Goal: Information Seeking & Learning: Learn about a topic

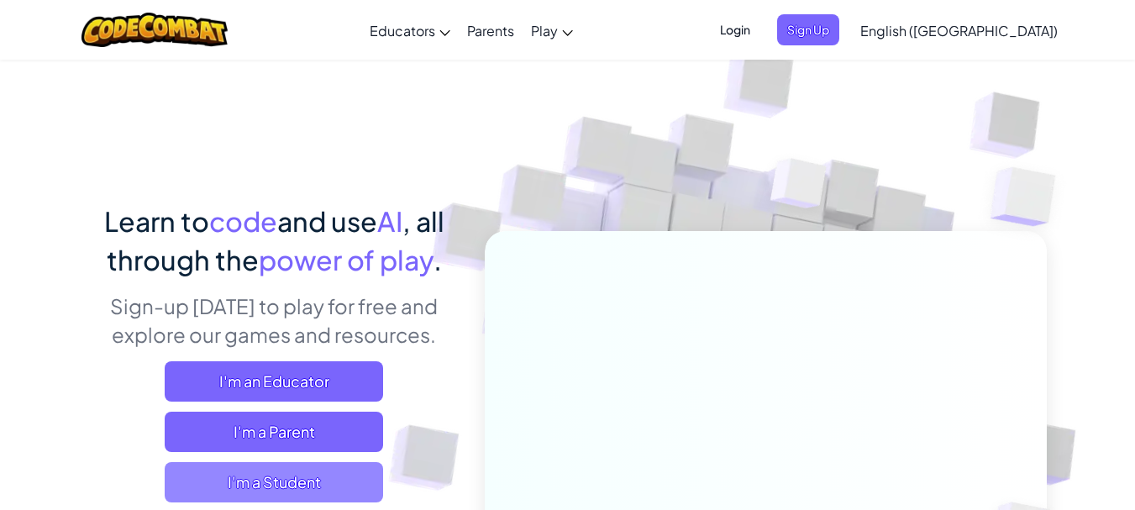
click at [344, 476] on span "I'm a Student" at bounding box center [274, 482] width 219 height 40
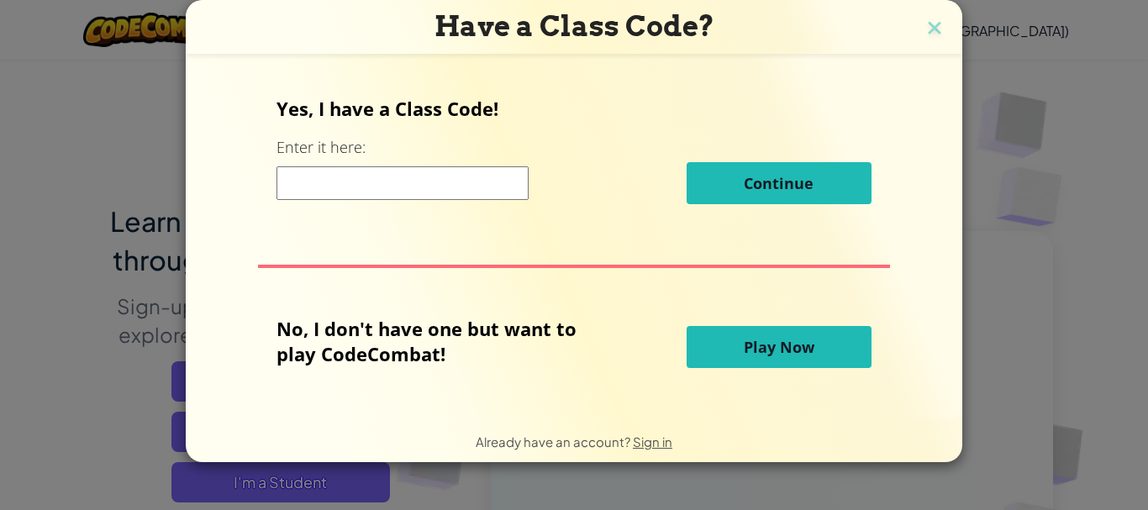
click at [779, 337] on span "Play Now" at bounding box center [779, 347] width 71 height 20
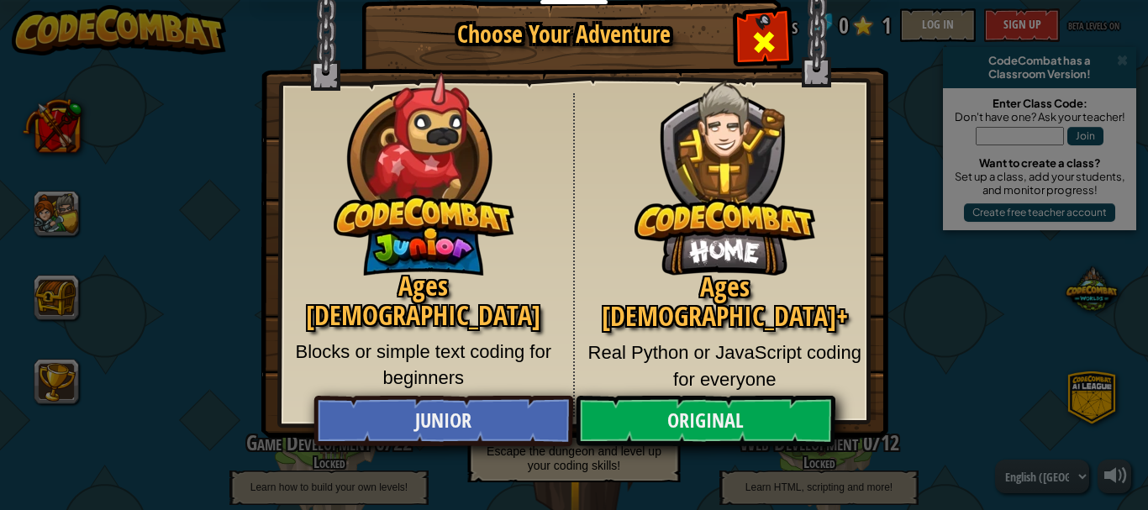
click at [779, 40] on div "Close modal" at bounding box center [763, 39] width 53 height 53
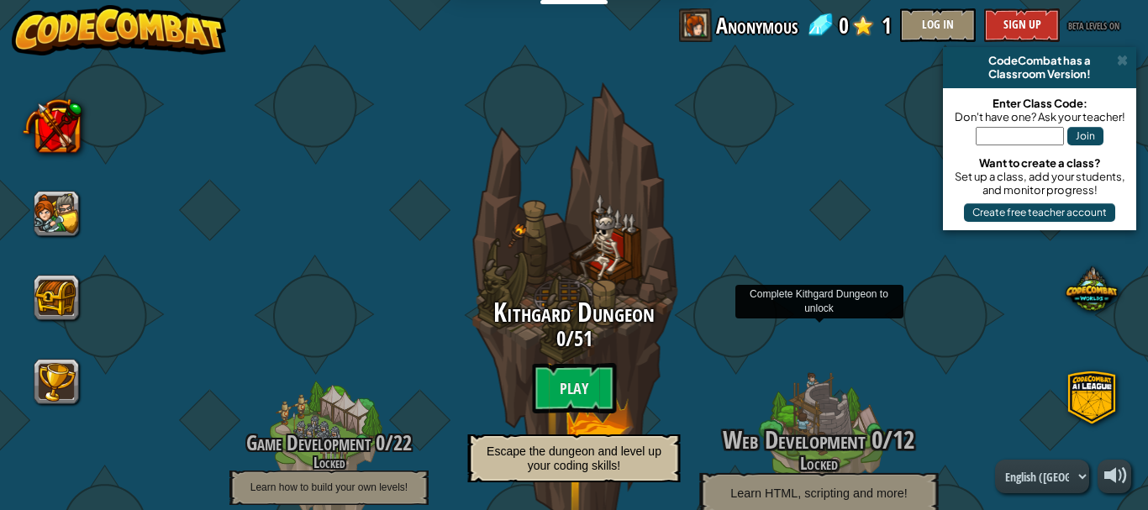
click at [780, 473] on p "Learn HTML, scripting and more!" at bounding box center [818, 493] width 239 height 41
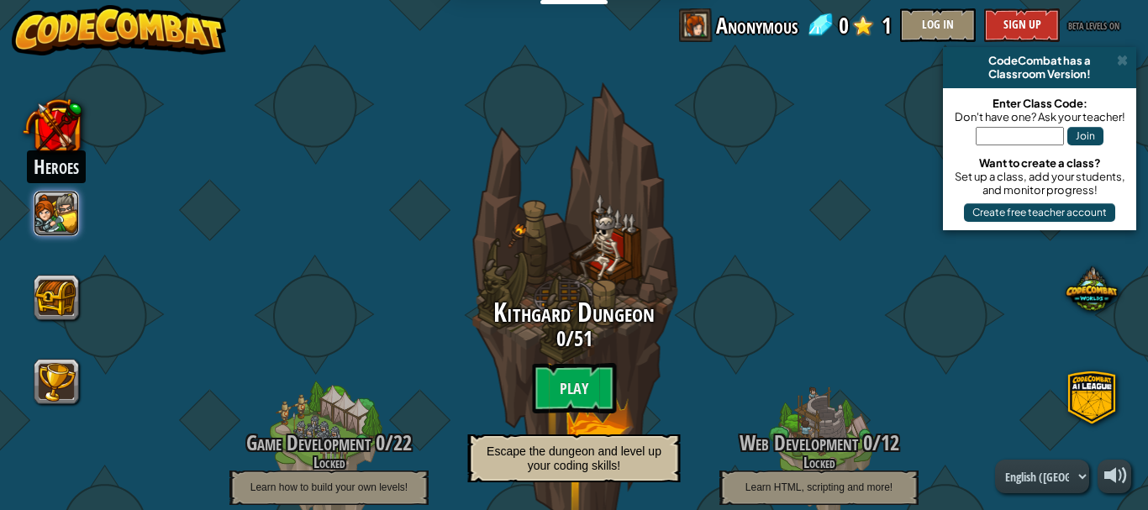
click at [60, 221] on button at bounding box center [56, 213] width 45 height 45
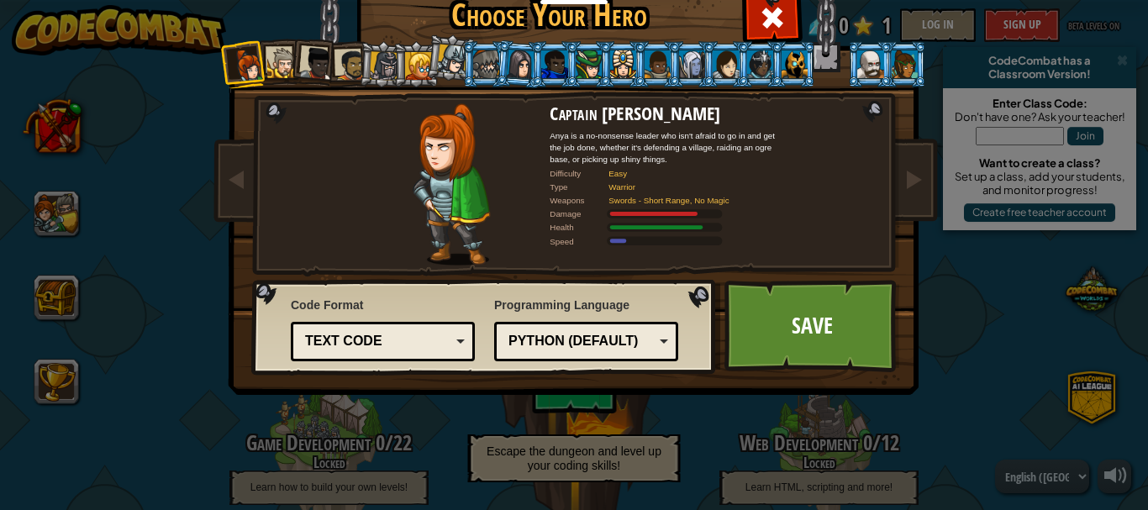
click at [342, 74] on div at bounding box center [350, 65] width 31 height 31
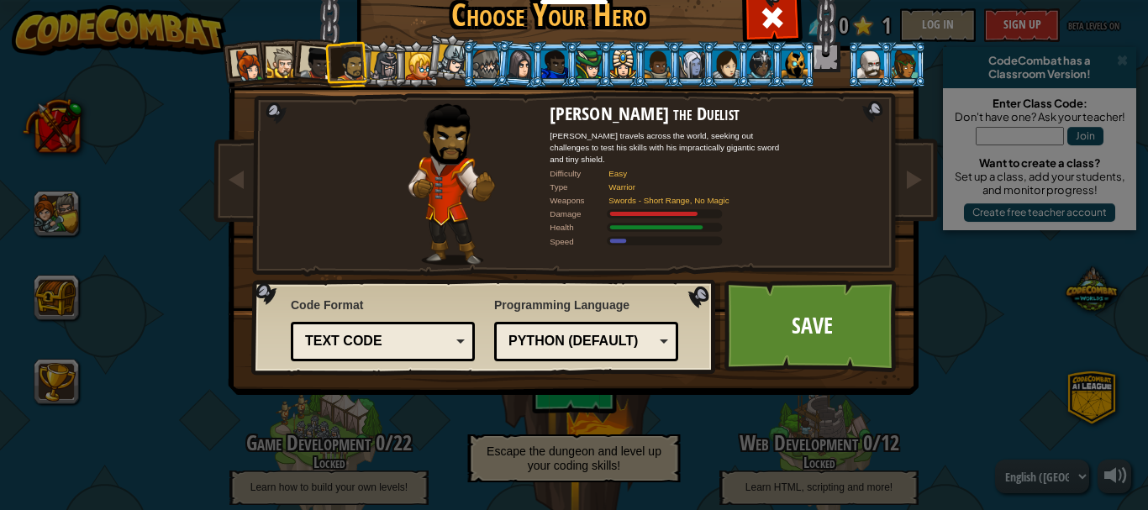
click at [247, 64] on div at bounding box center [249, 66] width 34 height 34
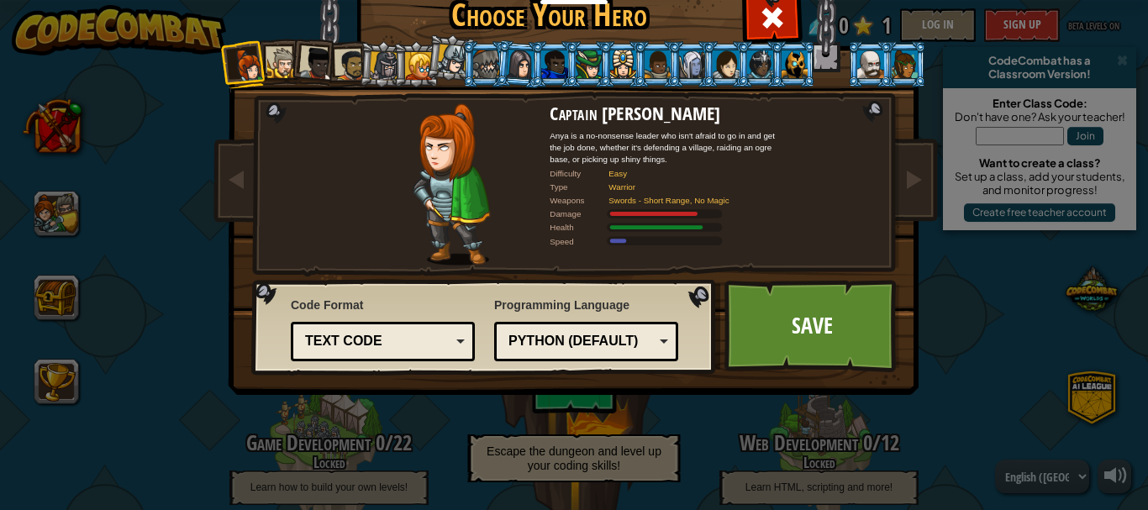
click at [282, 65] on div at bounding box center [282, 63] width 31 height 31
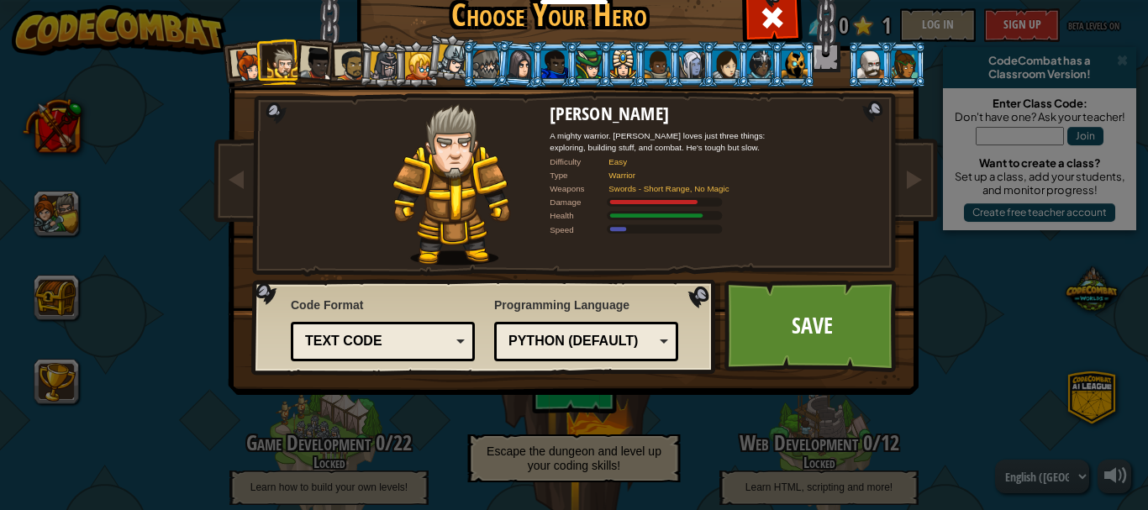
click at [306, 64] on div at bounding box center [317, 64] width 34 height 34
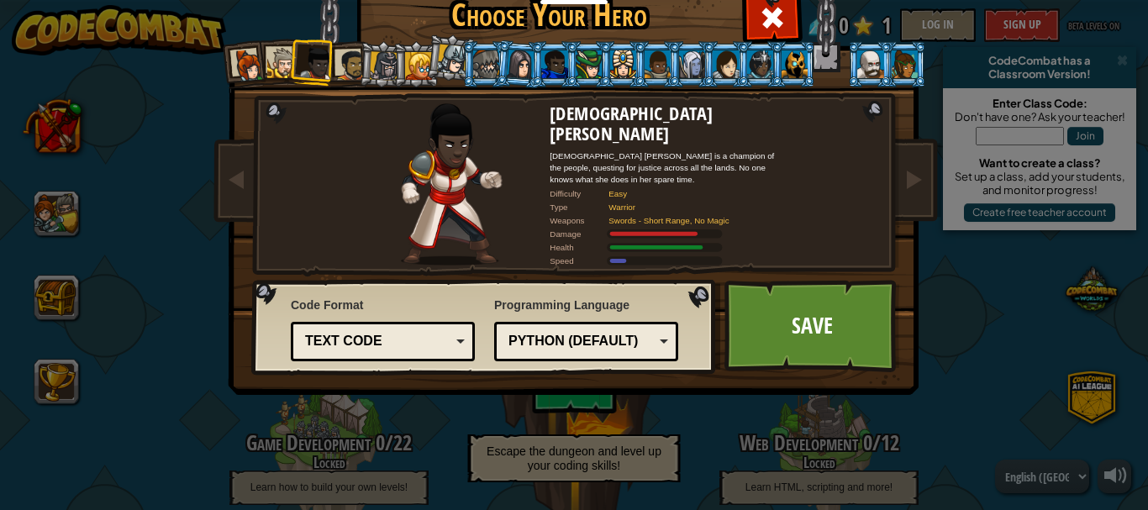
click at [383, 64] on div at bounding box center [384, 65] width 29 height 29
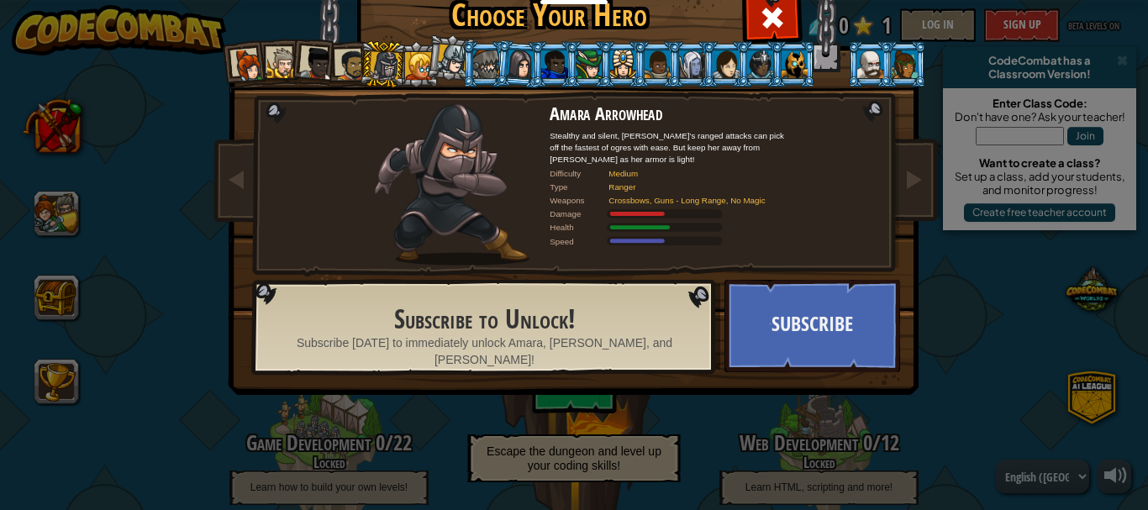
click at [449, 65] on div at bounding box center [453, 60] width 30 height 30
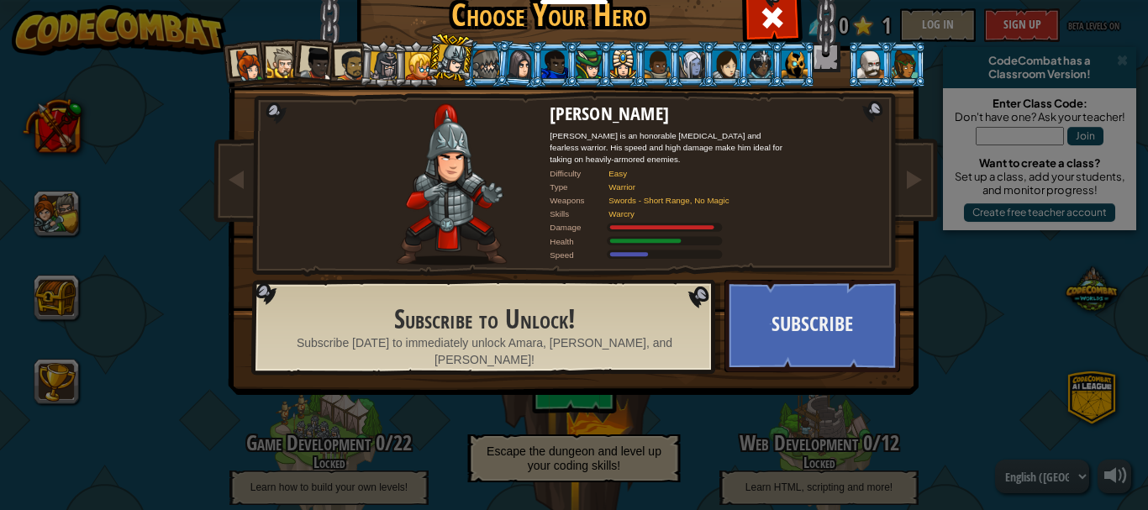
click at [495, 70] on li at bounding box center [519, 64] width 49 height 49
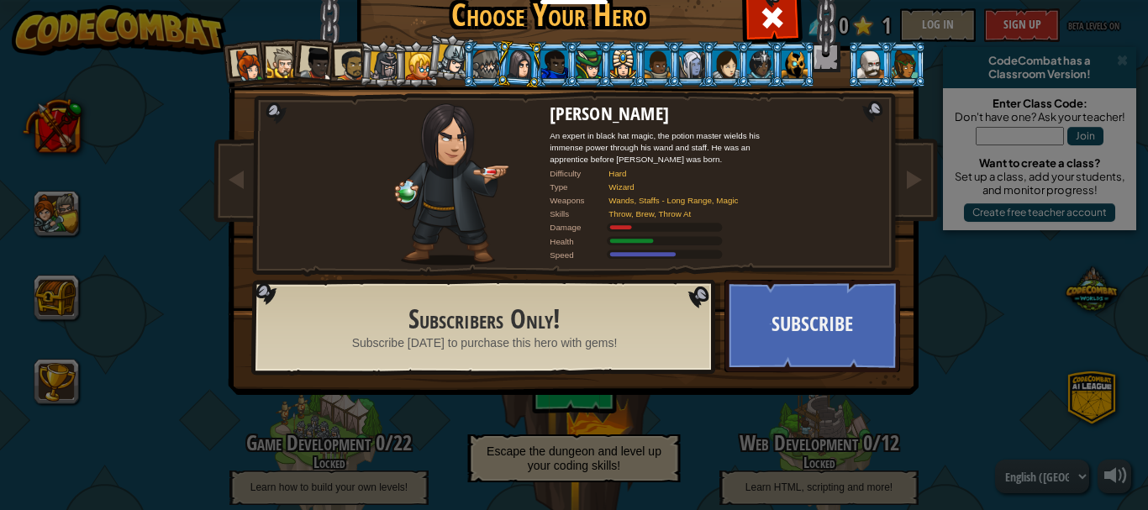
click at [478, 71] on div at bounding box center [486, 63] width 26 height 27
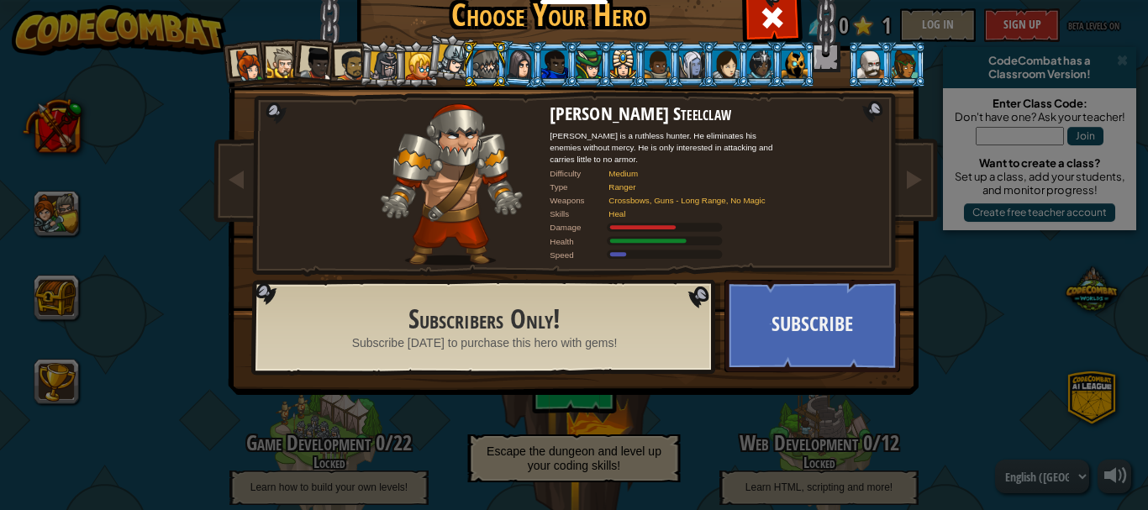
click at [865, 61] on div at bounding box center [870, 63] width 26 height 27
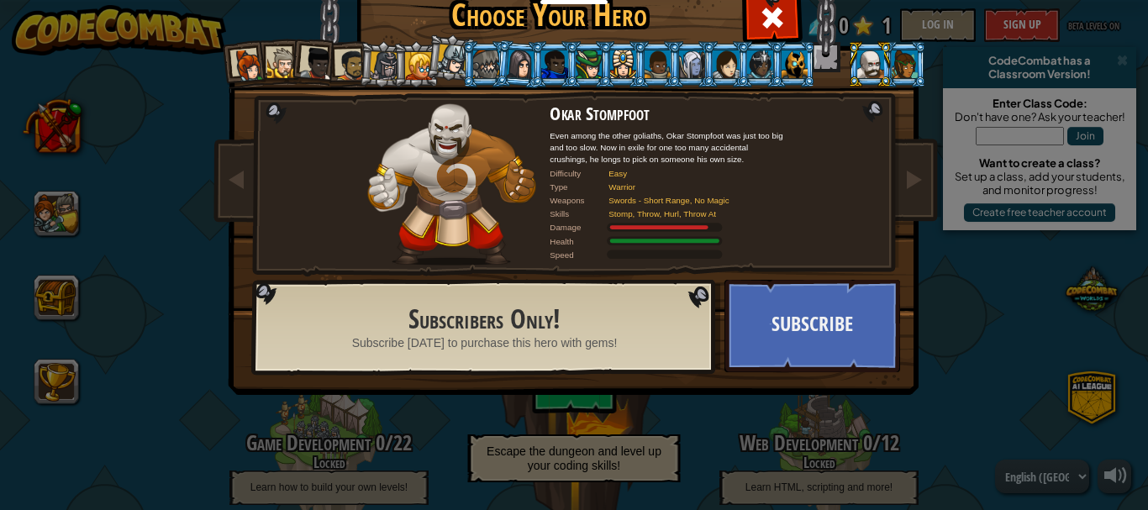
click at [901, 61] on div at bounding box center [905, 63] width 26 height 27
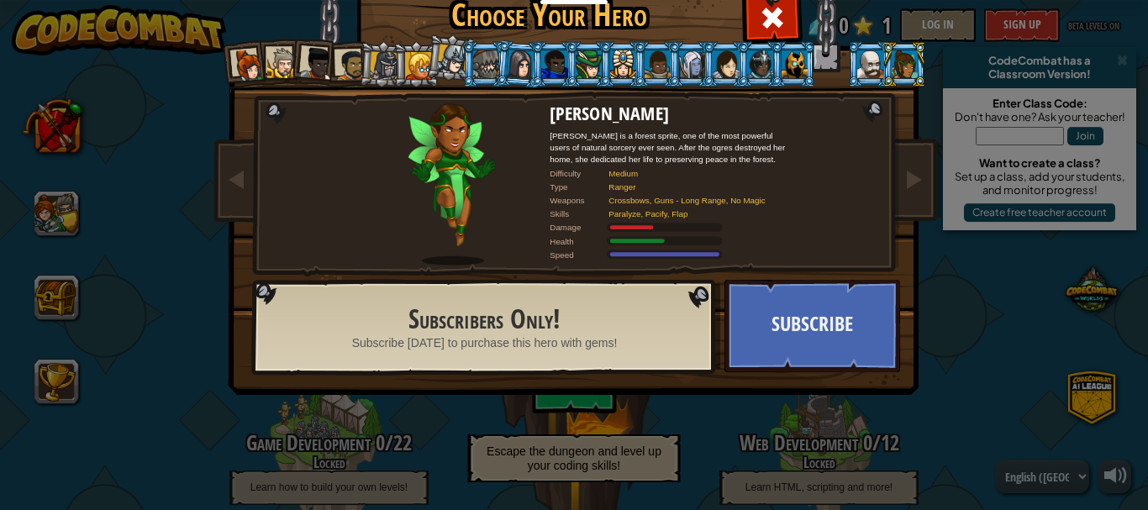
click at [406, 68] on div at bounding box center [418, 65] width 27 height 27
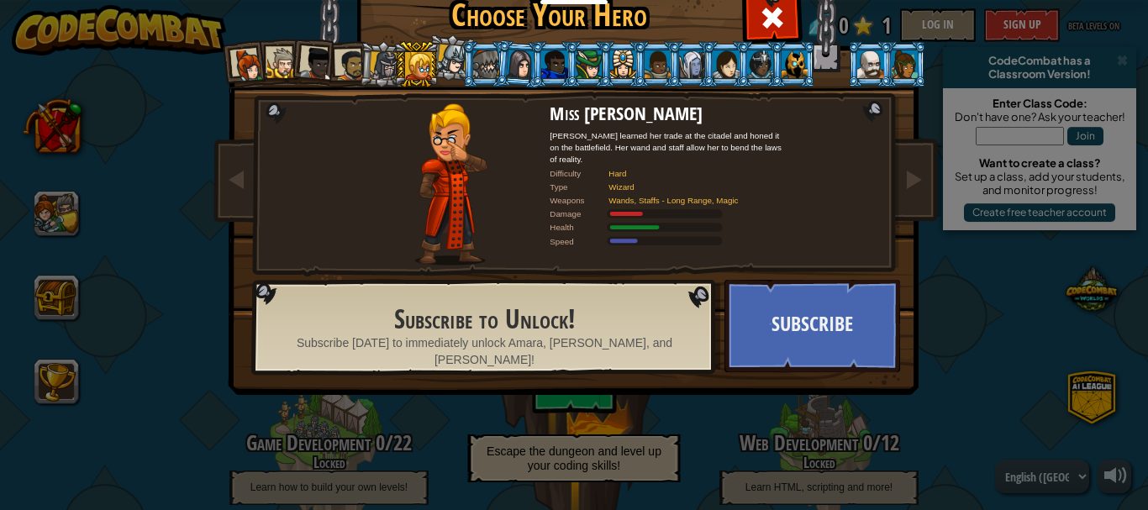
click at [370, 71] on div at bounding box center [384, 65] width 29 height 29
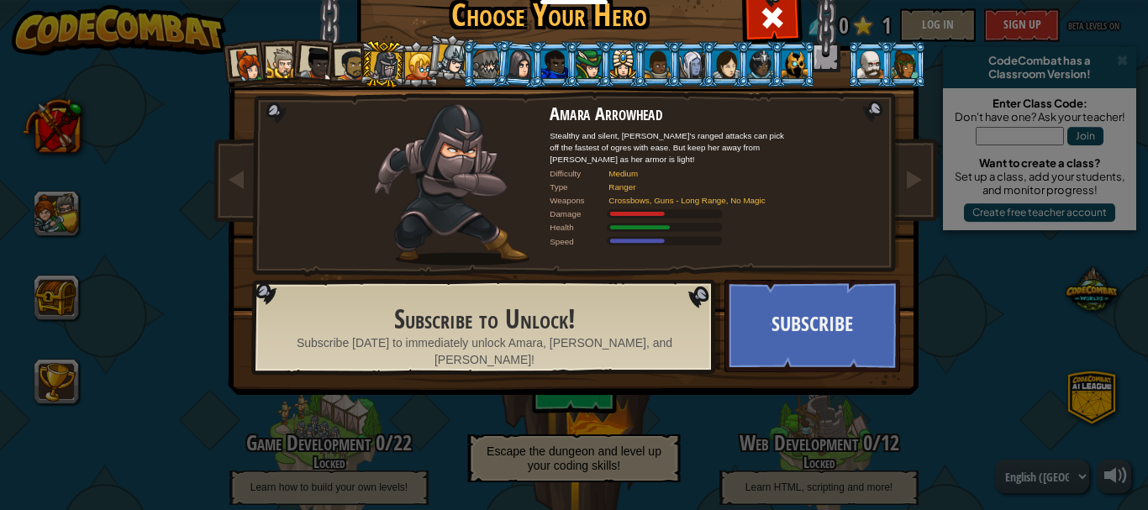
click at [343, 71] on div at bounding box center [350, 65] width 31 height 31
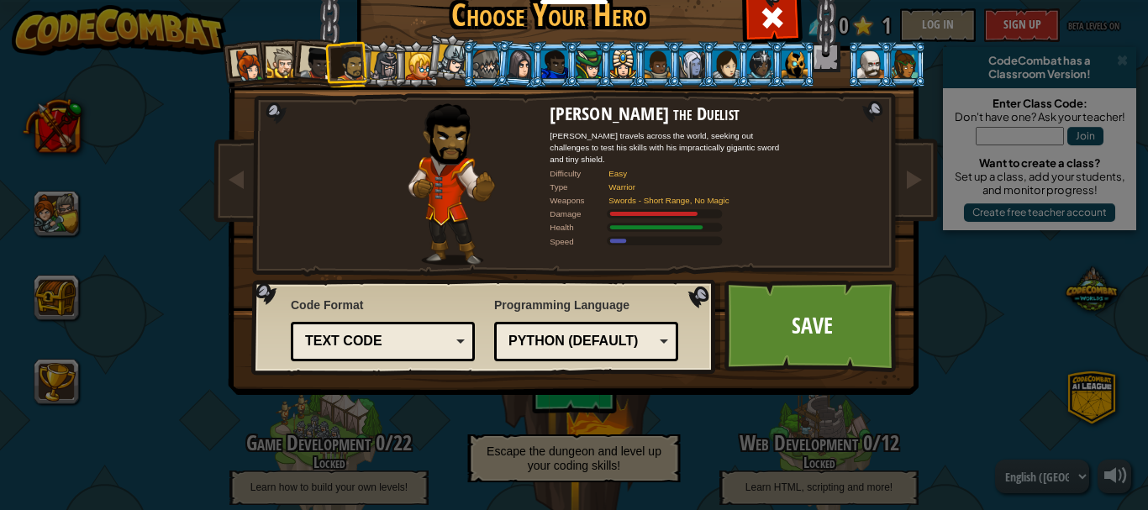
click at [324, 68] on li at bounding box center [347, 64] width 46 height 47
click at [313, 67] on div at bounding box center [317, 64] width 34 height 34
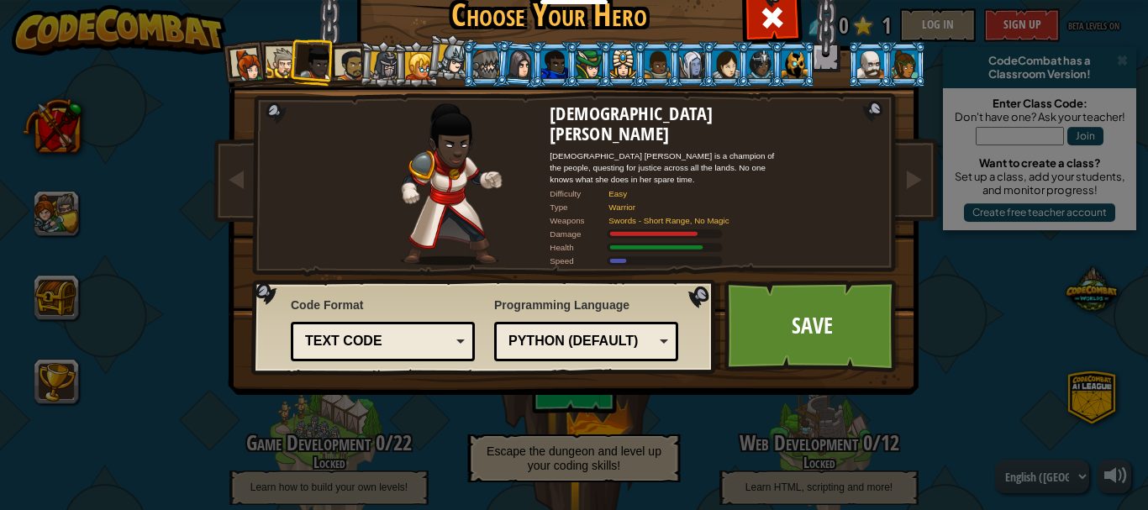
click at [276, 62] on div at bounding box center [282, 63] width 31 height 31
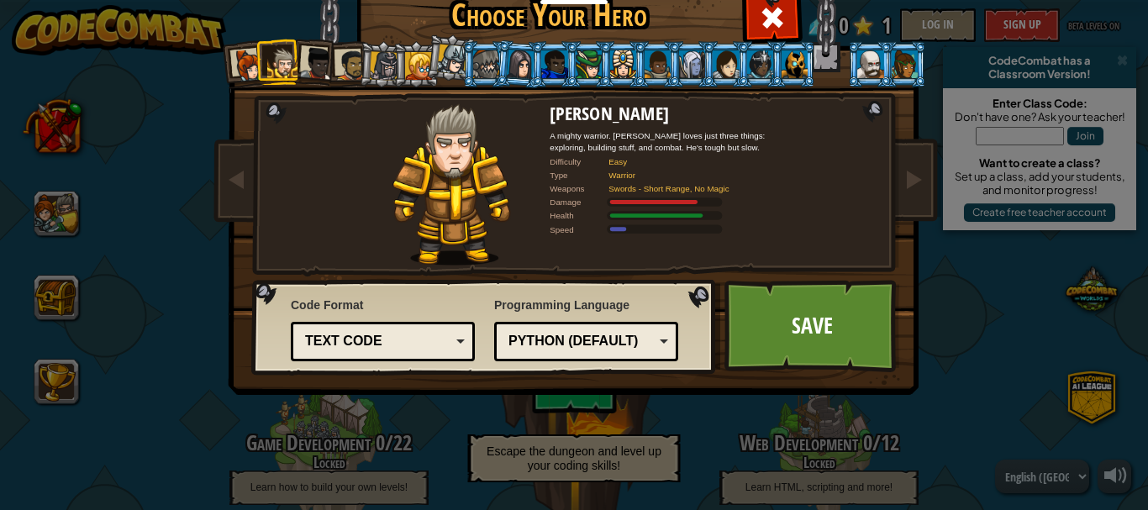
click at [233, 62] on div at bounding box center [249, 66] width 34 height 34
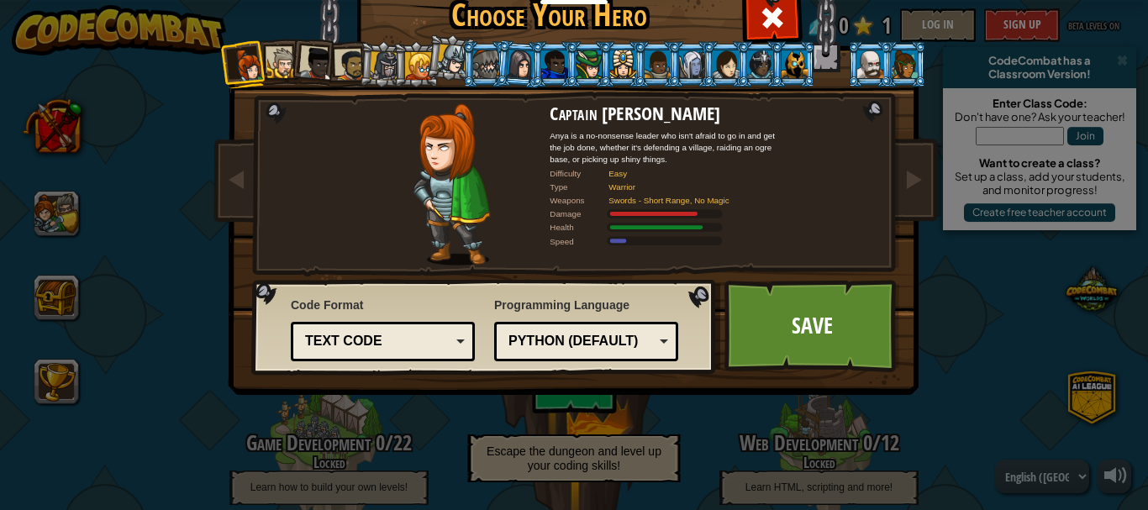
click at [276, 56] on div at bounding box center [282, 63] width 31 height 31
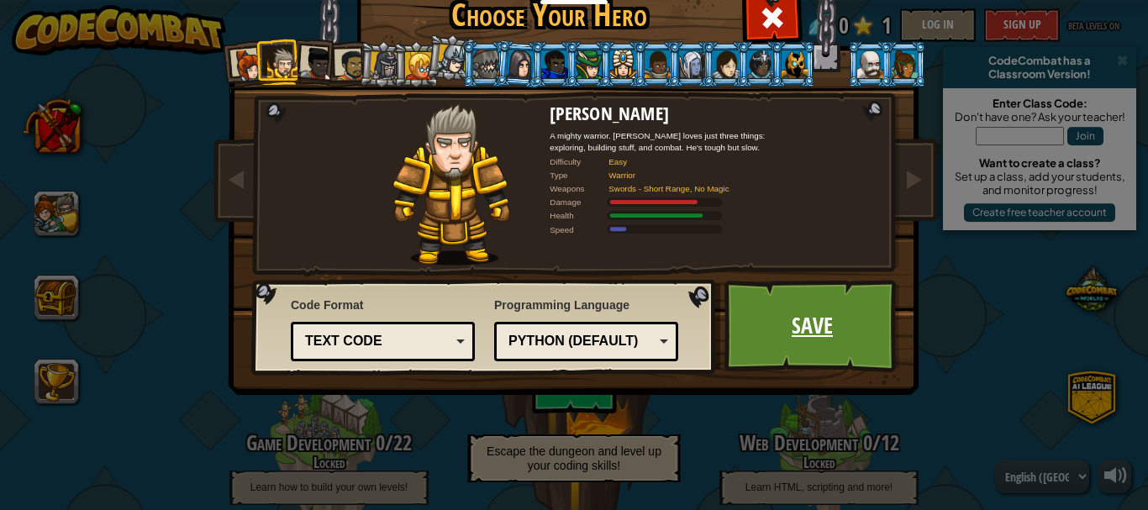
click at [809, 323] on link "Save" at bounding box center [812, 326] width 176 height 92
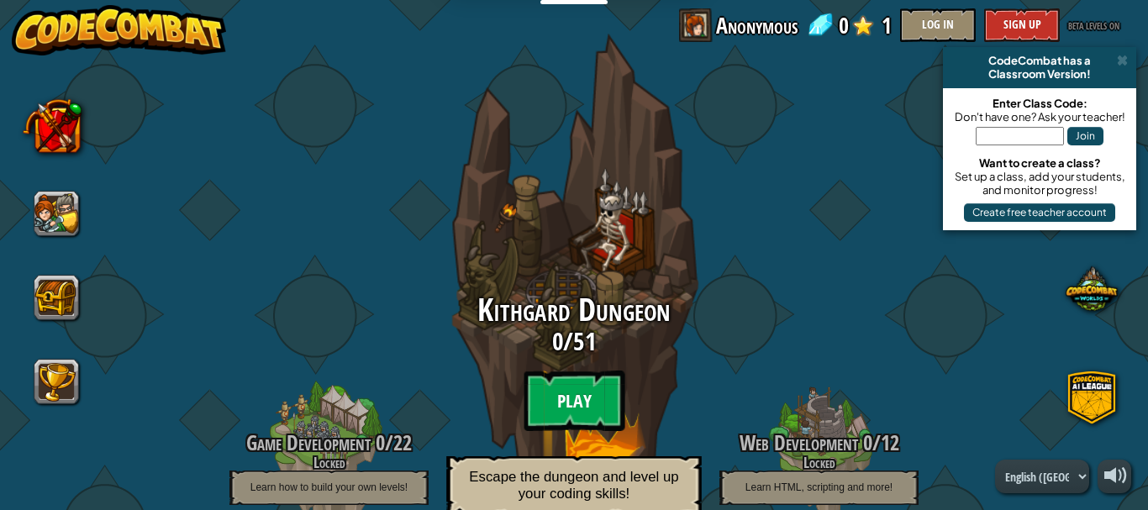
click at [573, 396] on btn "Play" at bounding box center [574, 401] width 101 height 61
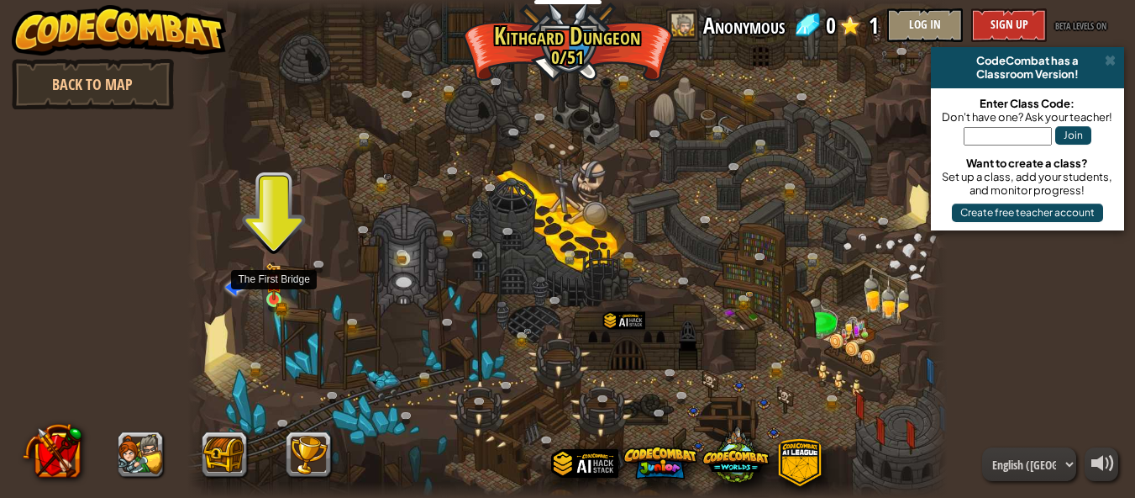
click at [274, 298] on img at bounding box center [275, 281] width 18 height 38
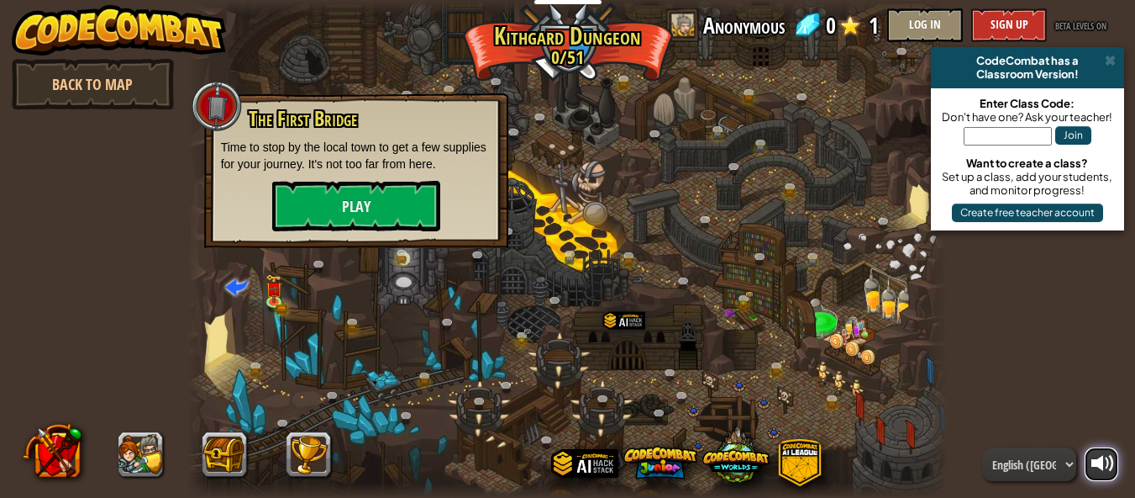
click at [1091, 455] on div "powered by Back to Map CodeCombat has a Classroom Version! Enter Class Code: Do…" at bounding box center [567, 249] width 1135 height 498
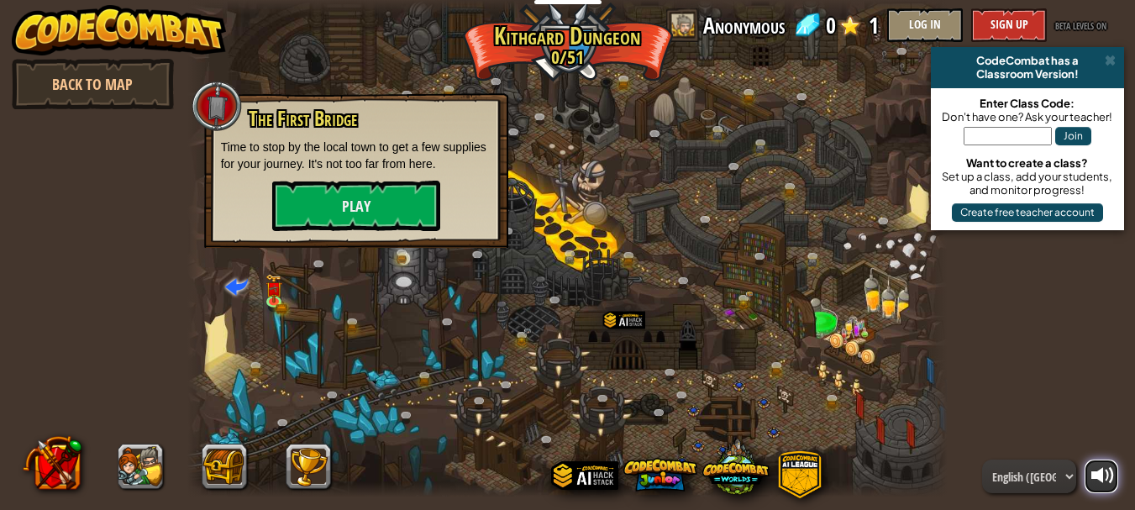
click at [1100, 482] on div at bounding box center [1104, 476] width 24 height 24
click at [377, 194] on button "Play" at bounding box center [356, 206] width 168 height 50
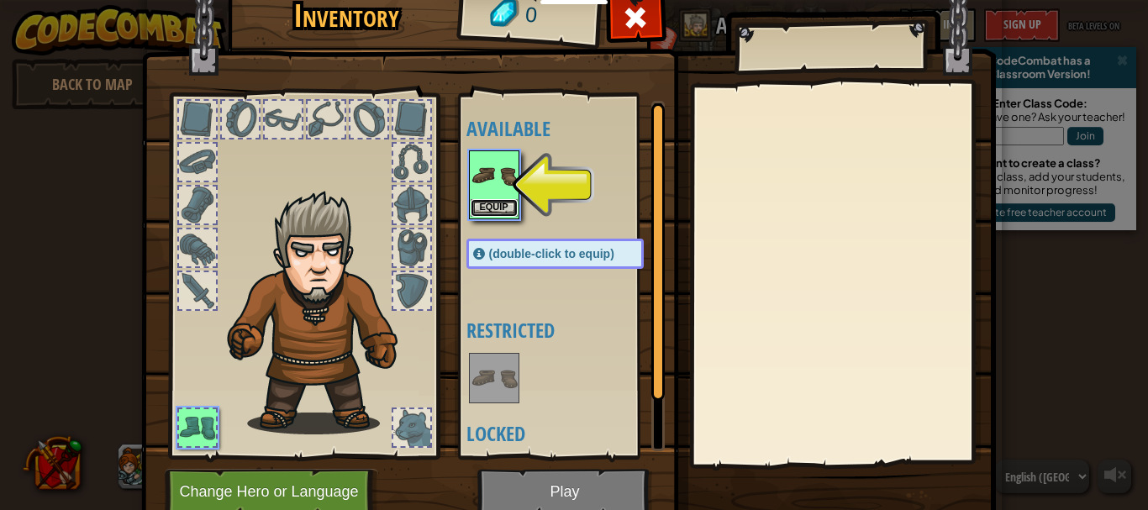
click at [491, 203] on button "Equip" at bounding box center [494, 208] width 47 height 18
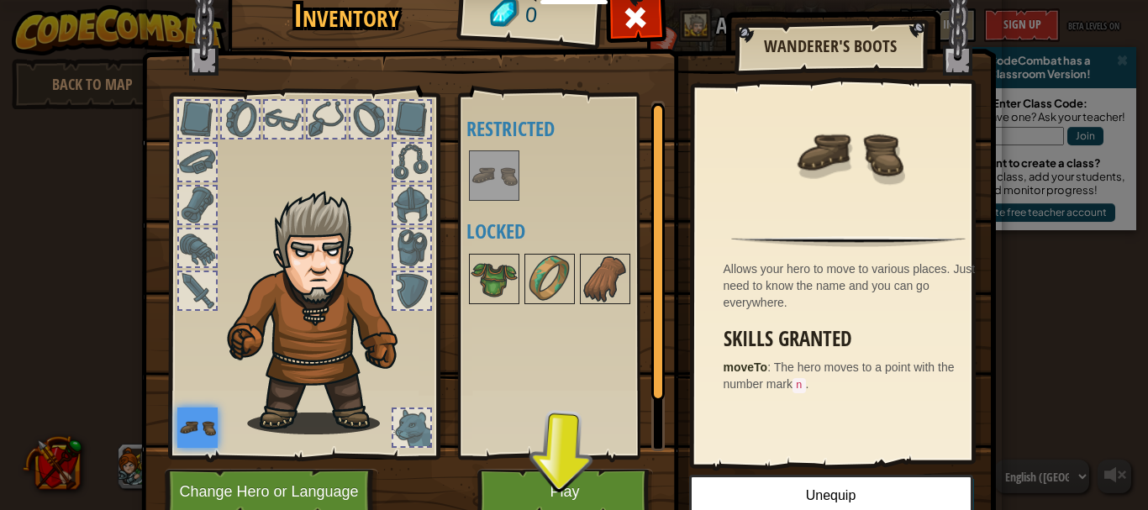
drag, startPoint x: 470, startPoint y: 230, endPoint x: 424, endPoint y: 198, distance: 56.7
click at [424, 198] on div "Inventory 0 Available Equip (double-click to equip) Restricted Locked Wanderer'…" at bounding box center [574, 256] width 855 height 555
click at [309, 121] on div at bounding box center [326, 119] width 37 height 37
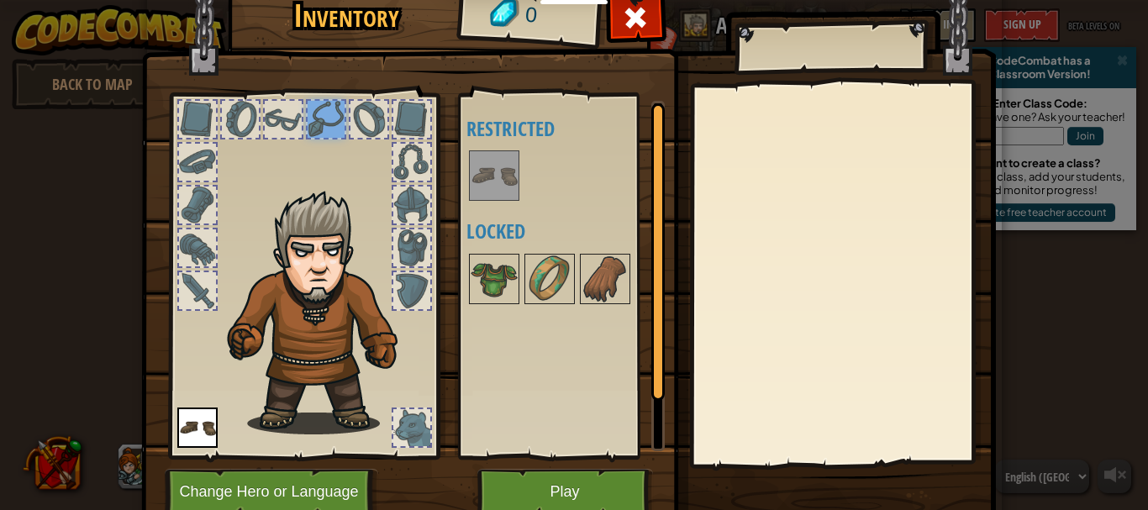
click at [268, 113] on div at bounding box center [283, 119] width 37 height 37
click at [240, 108] on div at bounding box center [240, 119] width 37 height 37
click at [397, 416] on div at bounding box center [411, 427] width 37 height 37
drag, startPoint x: 649, startPoint y: 376, endPoint x: 655, endPoint y: 469, distance: 93.5
click at [655, 469] on div "Inventory 0 Available Equip (double-click to equip) Restricted Locked Equip Une…" at bounding box center [574, 256] width 855 height 555
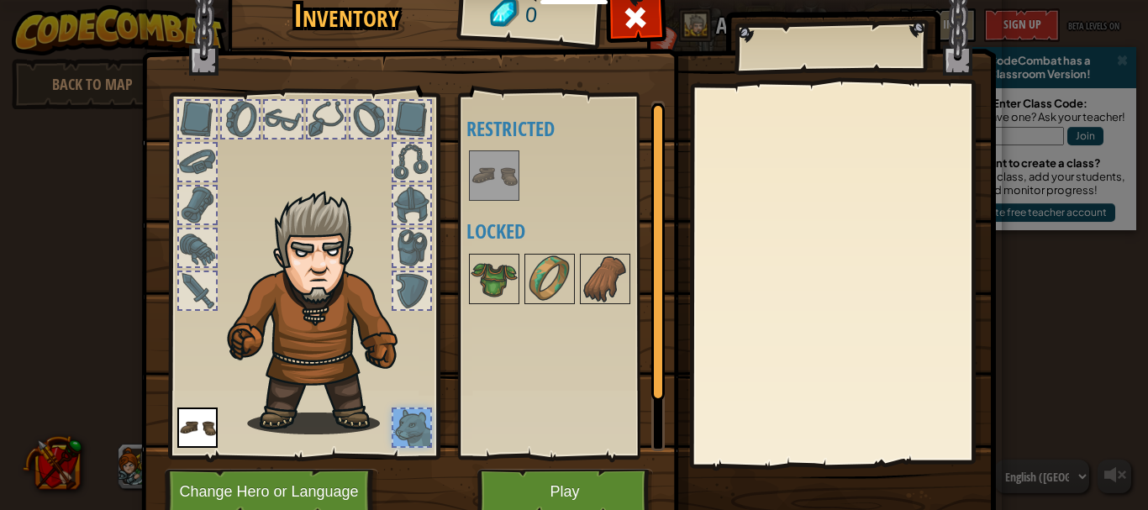
drag, startPoint x: 646, startPoint y: 423, endPoint x: 649, endPoint y: 380, distance: 42.9
click at [651, 380] on div at bounding box center [657, 276] width 13 height 350
click at [290, 498] on button "Change Hero or Language" at bounding box center [271, 492] width 213 height 46
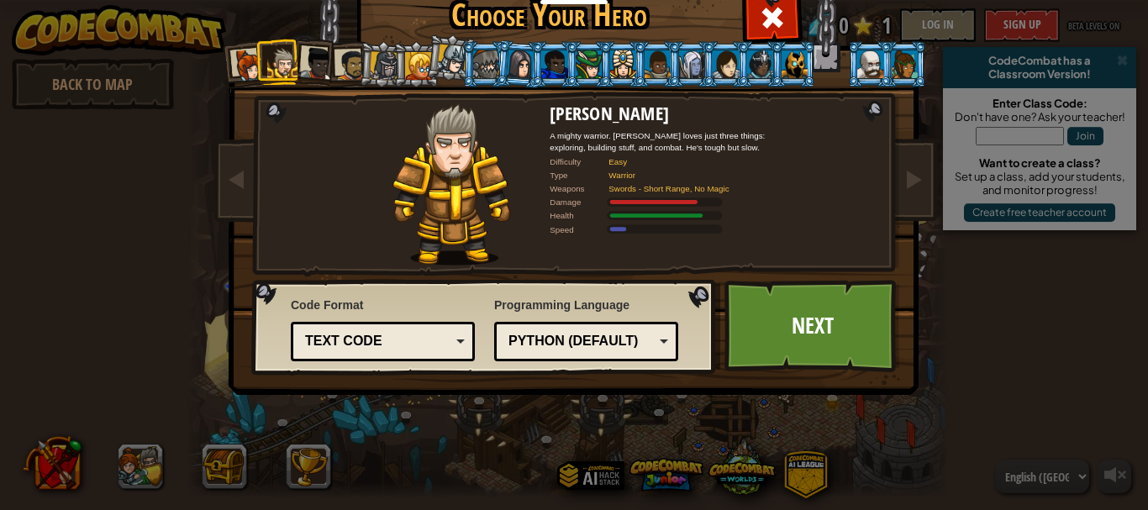
click at [311, 65] on div at bounding box center [317, 64] width 34 height 34
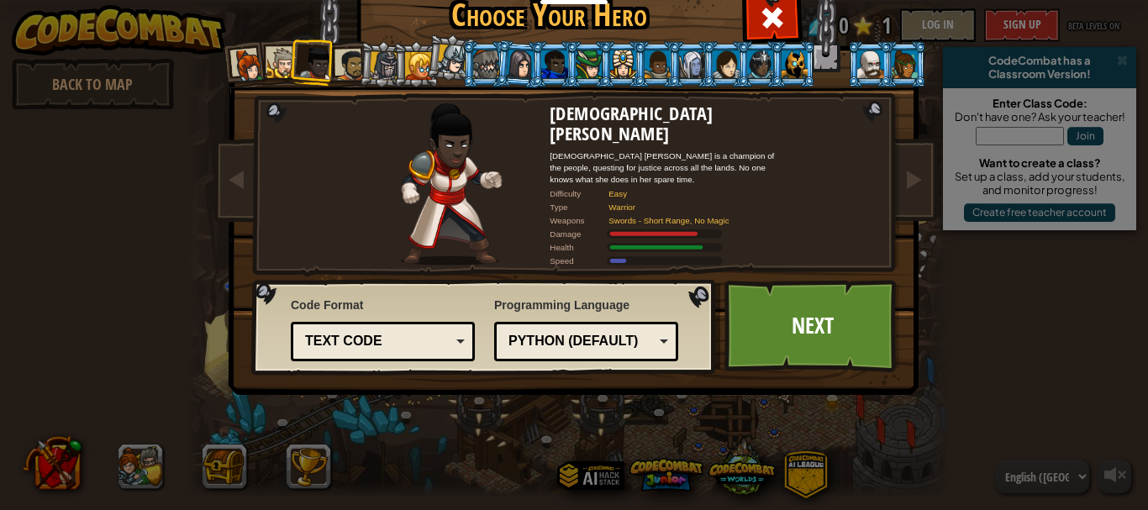
click at [335, 65] on div at bounding box center [350, 65] width 31 height 31
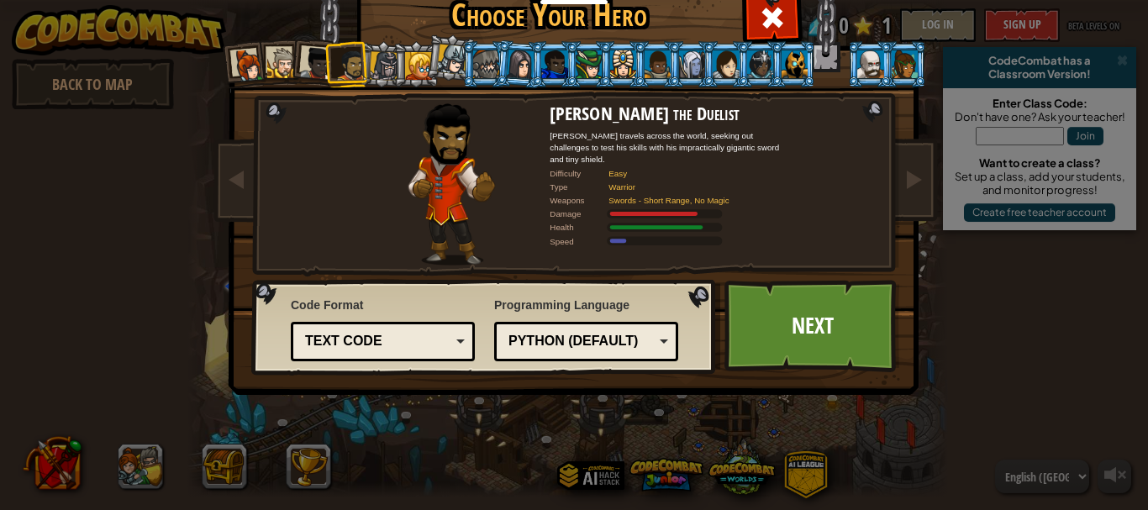
click at [380, 65] on div at bounding box center [384, 65] width 29 height 29
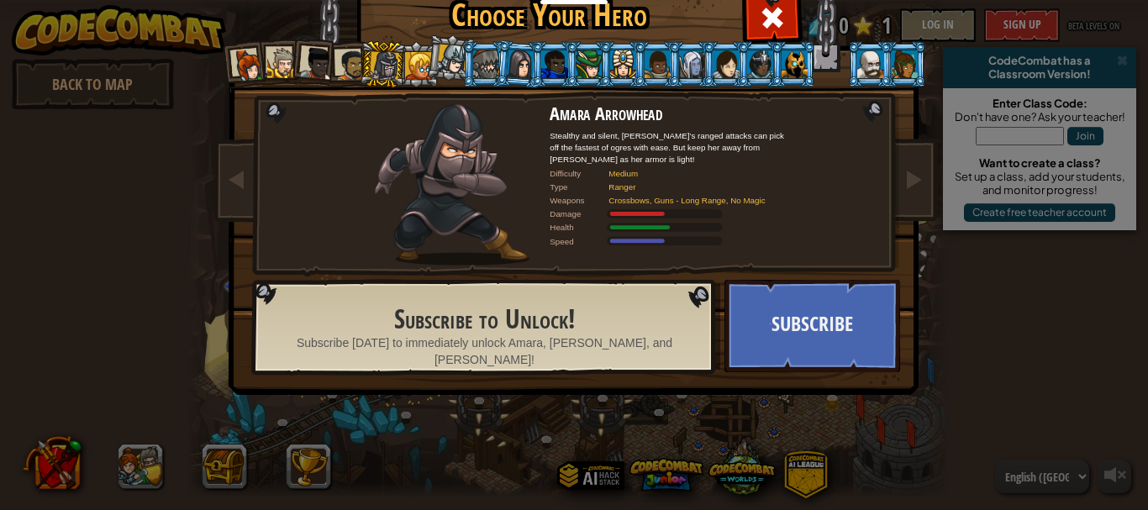
click at [407, 69] on div at bounding box center [418, 65] width 27 height 27
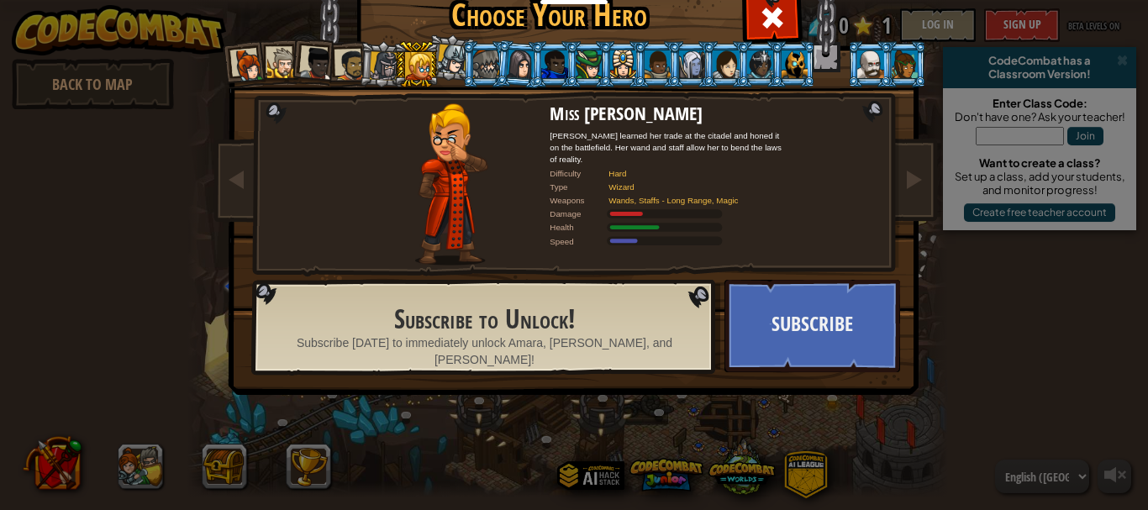
click at [443, 64] on div at bounding box center [453, 60] width 30 height 30
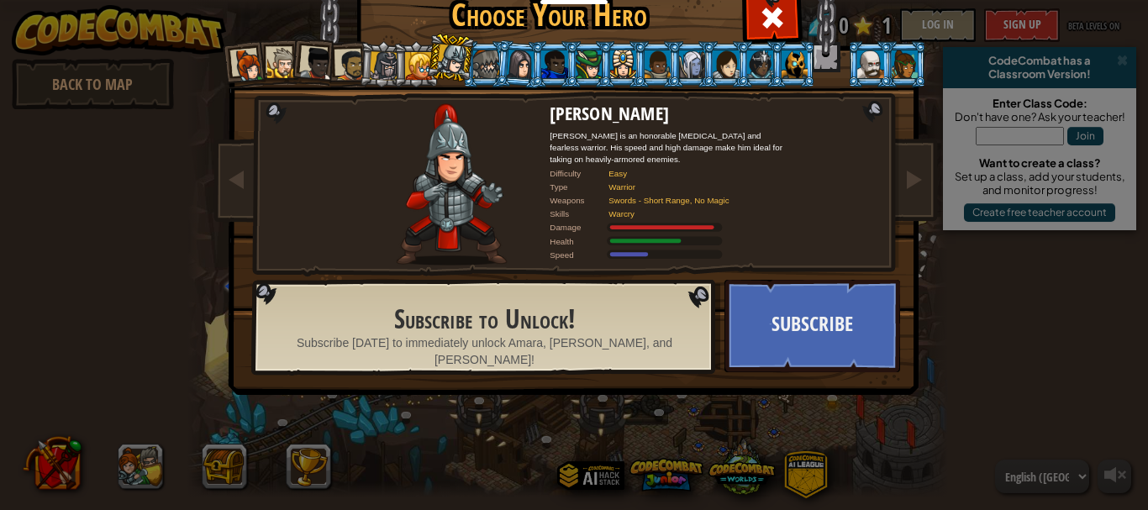
click at [411, 62] on div at bounding box center [418, 65] width 27 height 27
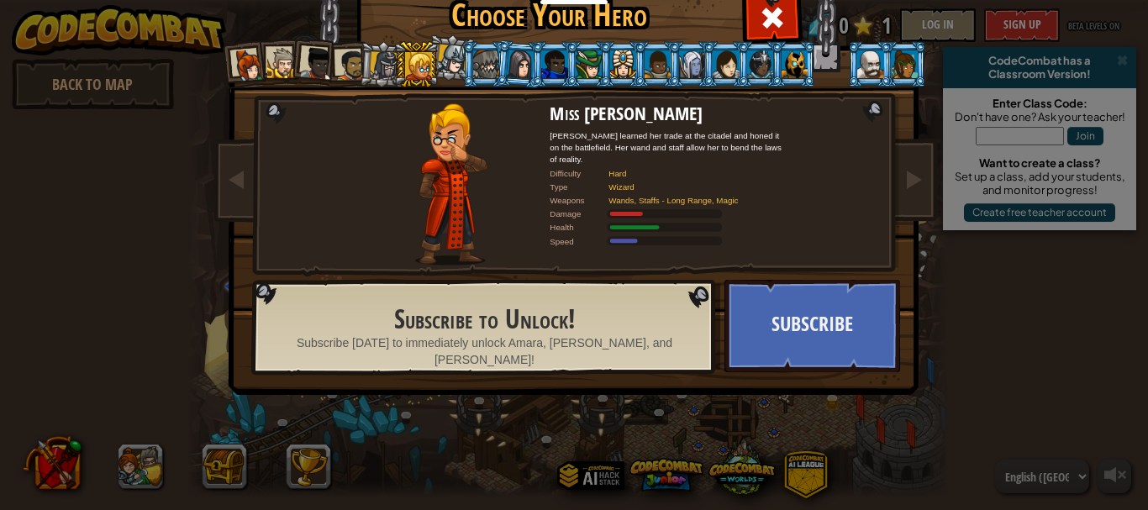
click at [380, 68] on div at bounding box center [384, 65] width 29 height 29
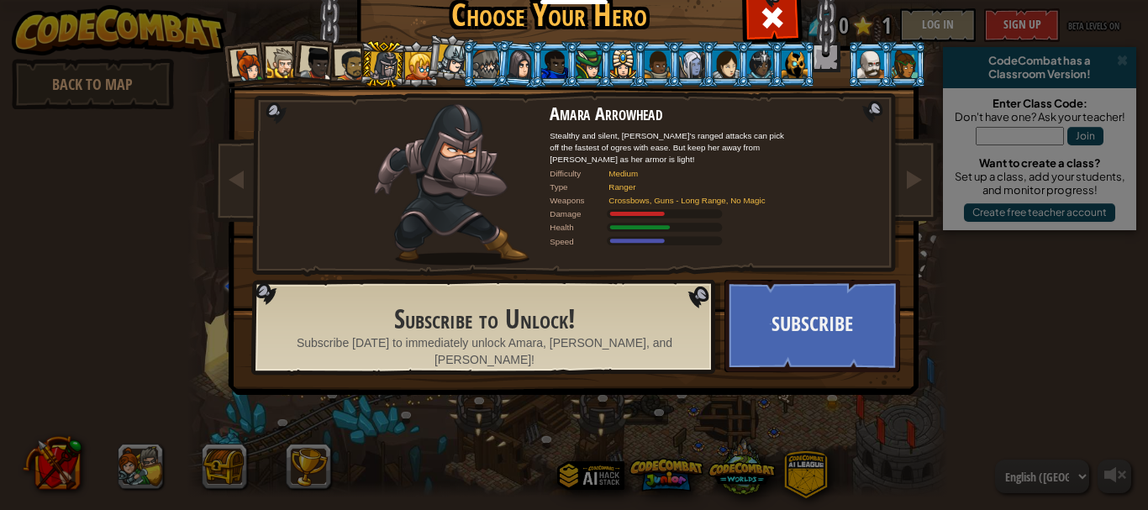
click at [335, 64] on div at bounding box center [350, 65] width 31 height 31
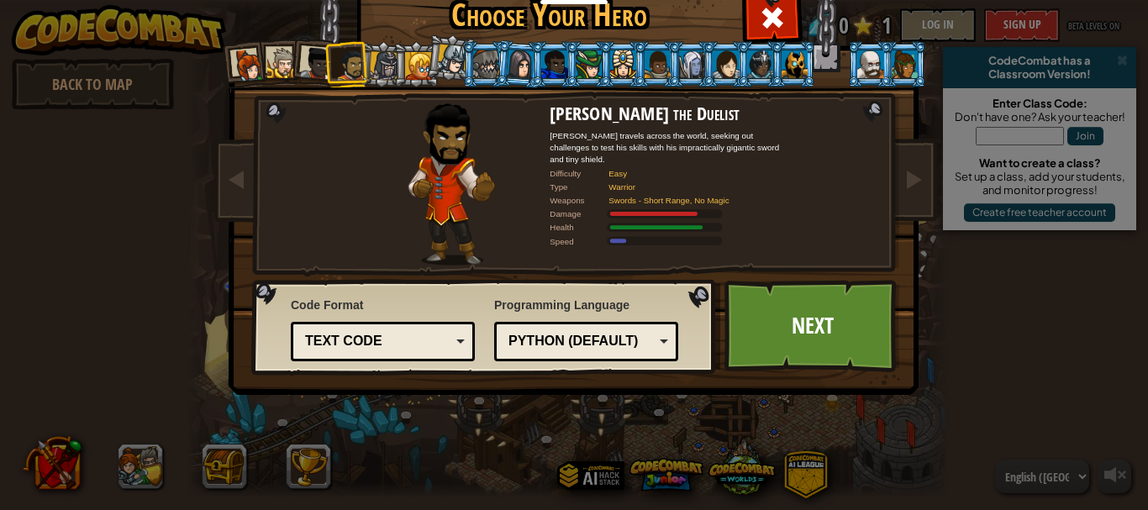
click at [310, 57] on div at bounding box center [317, 64] width 34 height 34
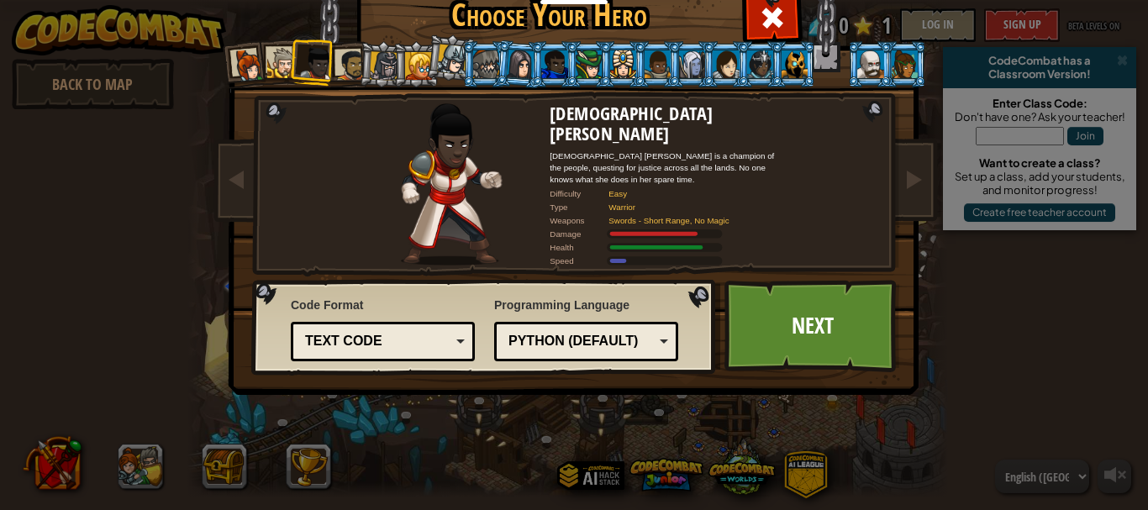
click at [351, 66] on div at bounding box center [350, 65] width 31 height 31
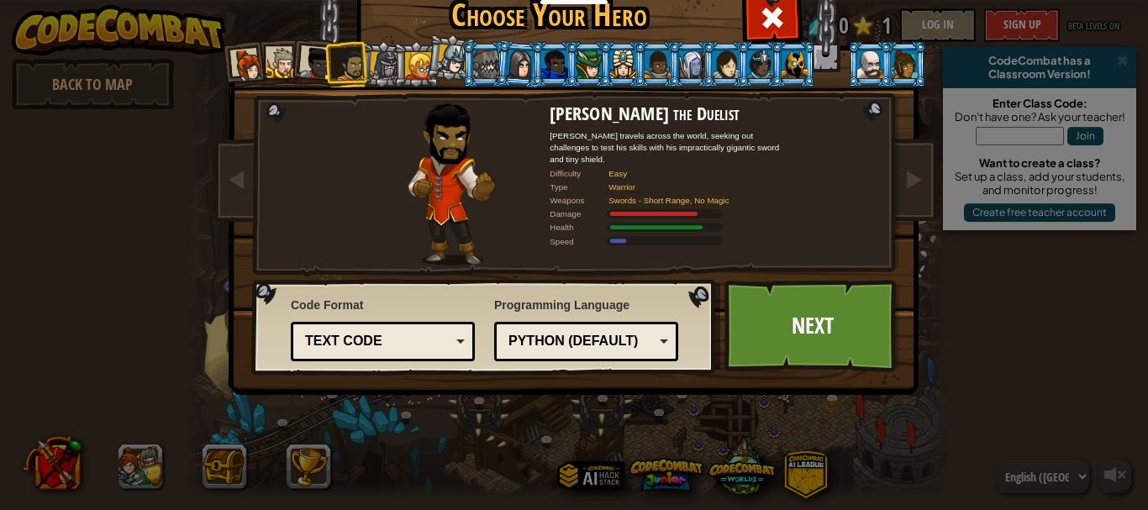
click at [310, 57] on div at bounding box center [317, 64] width 34 height 34
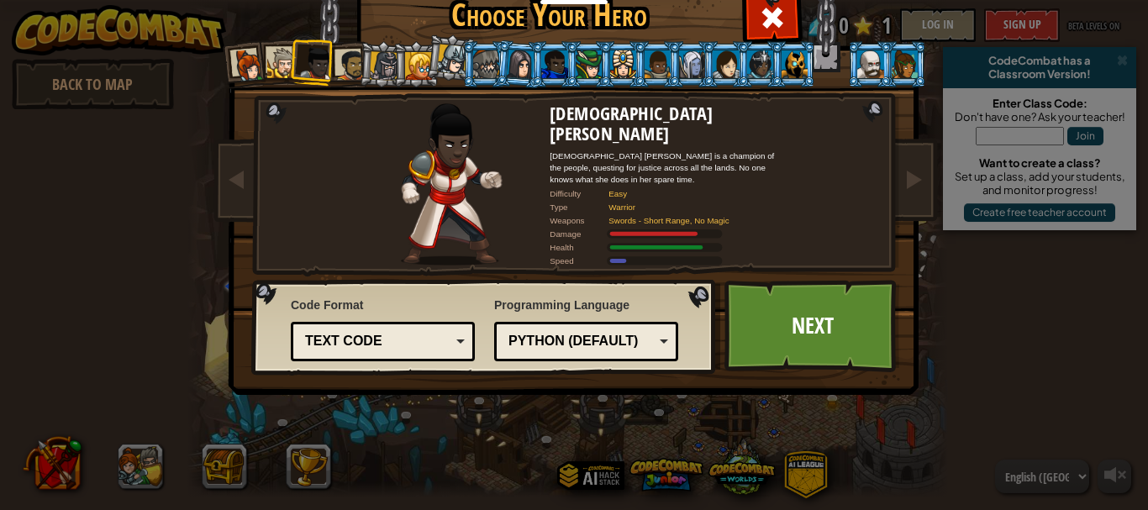
click at [240, 60] on div at bounding box center [249, 66] width 34 height 34
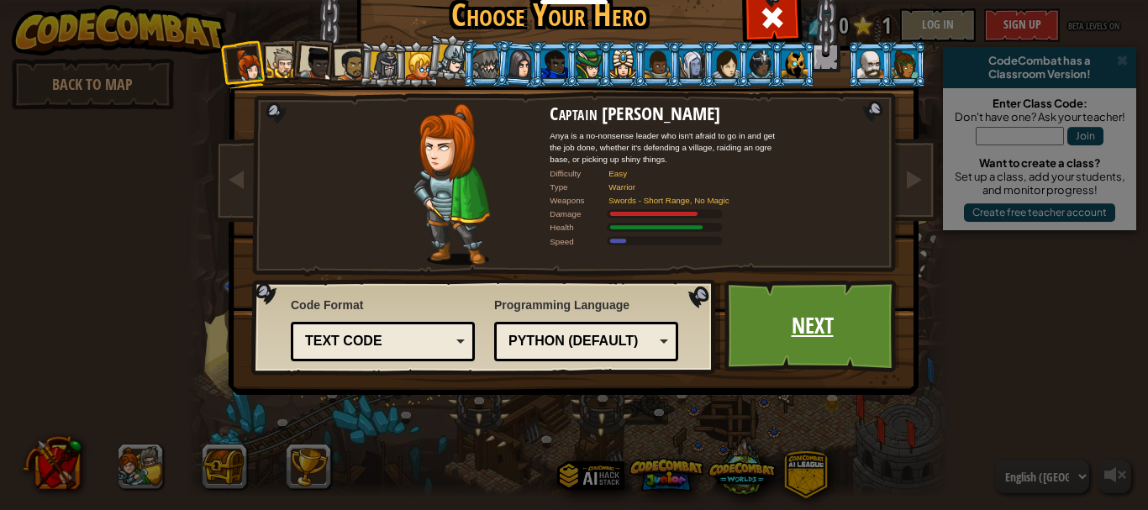
click at [776, 299] on link "Next" at bounding box center [812, 326] width 176 height 92
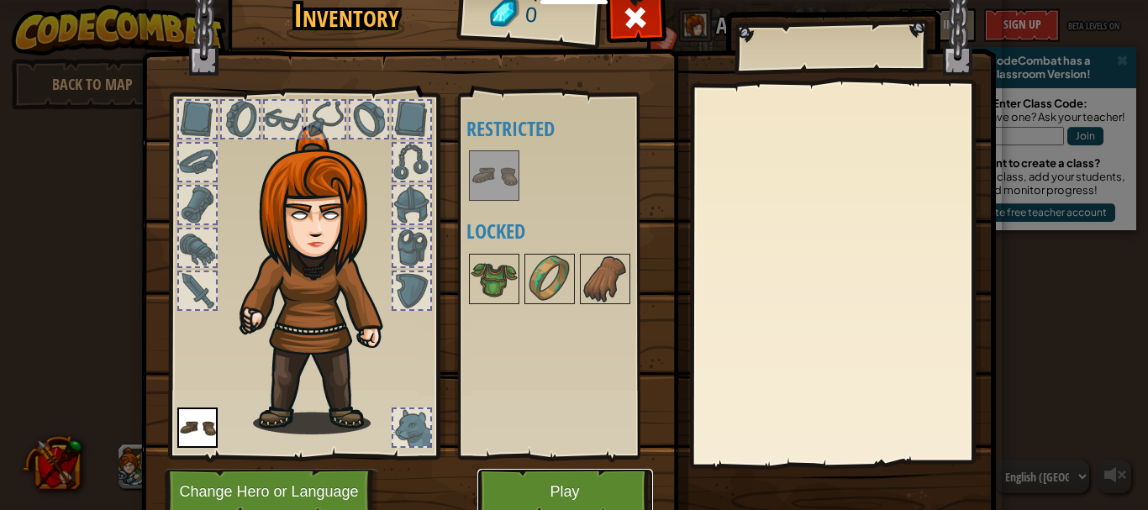
click at [567, 487] on button "Play" at bounding box center [565, 492] width 176 height 46
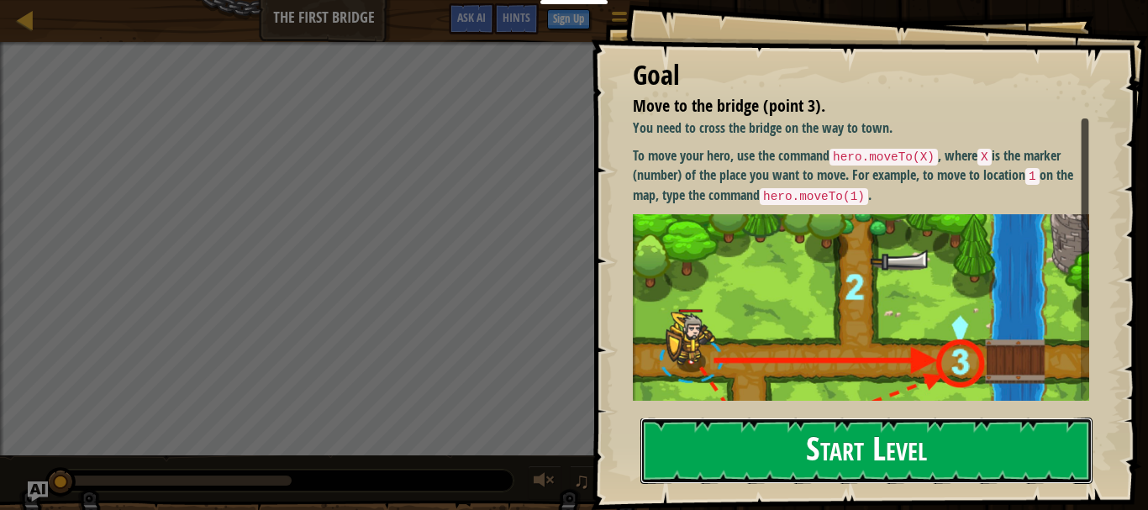
click at [846, 439] on button "Start Level" at bounding box center [866, 451] width 452 height 66
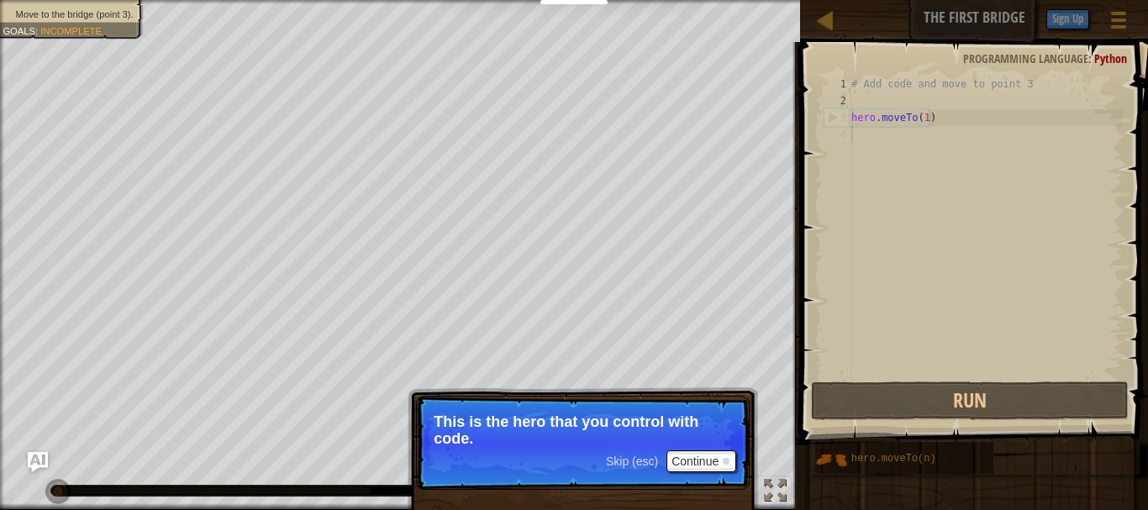
scroll to position [8, 0]
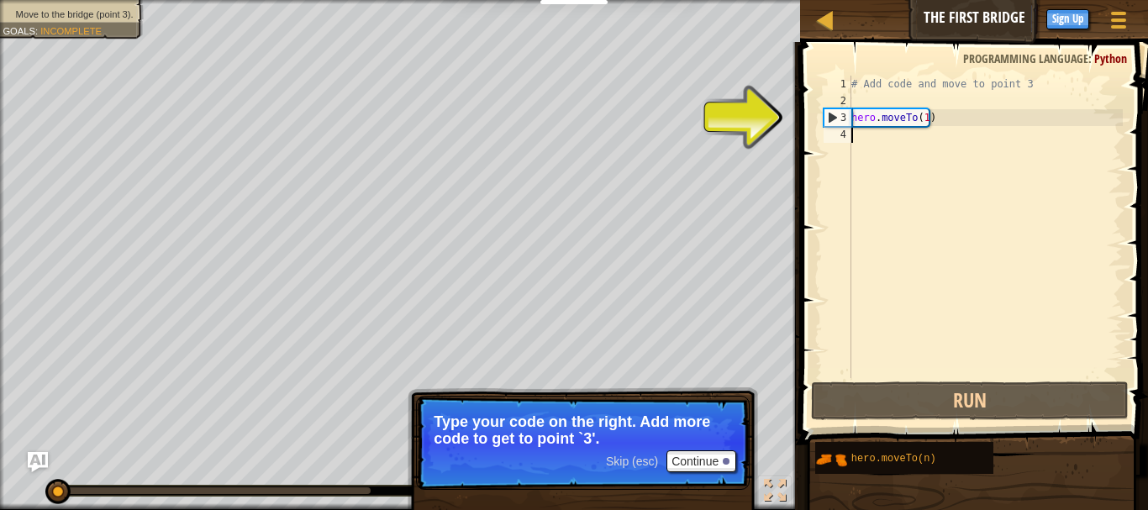
click at [788, 362] on div "Map The First Bridge Game Menu Done Sign Up Hints Ask AI 1 הההההההההההההההההההה…" at bounding box center [574, 255] width 1148 height 510
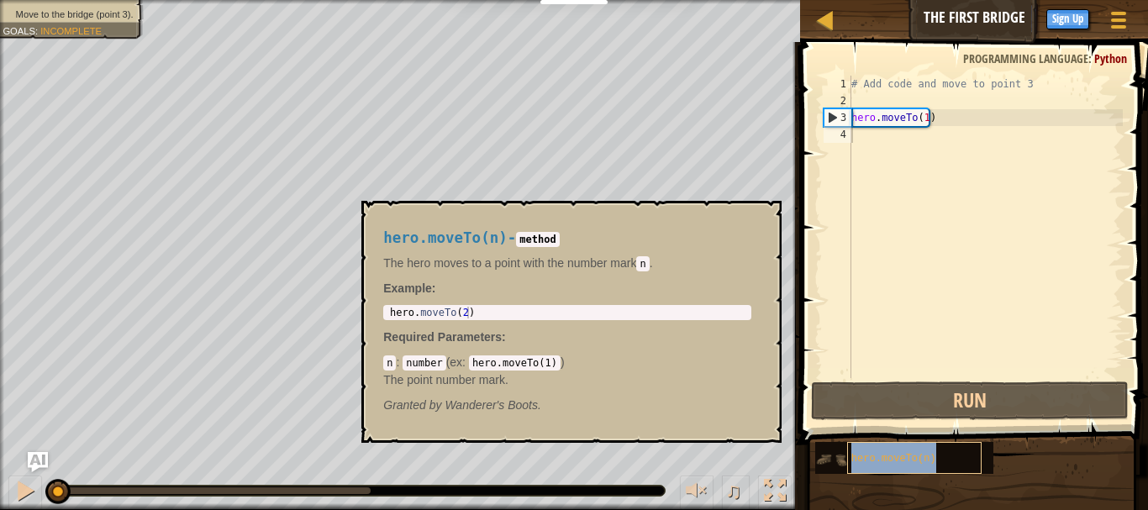
click at [909, 459] on span "hero.moveTo(n)" at bounding box center [893, 459] width 85 height 12
type textarea "hero.moveTo(2)"
click at [540, 314] on div "hero . moveTo ( 2 )" at bounding box center [567, 324] width 361 height 35
click at [766, 221] on button "×" at bounding box center [762, 220] width 13 height 24
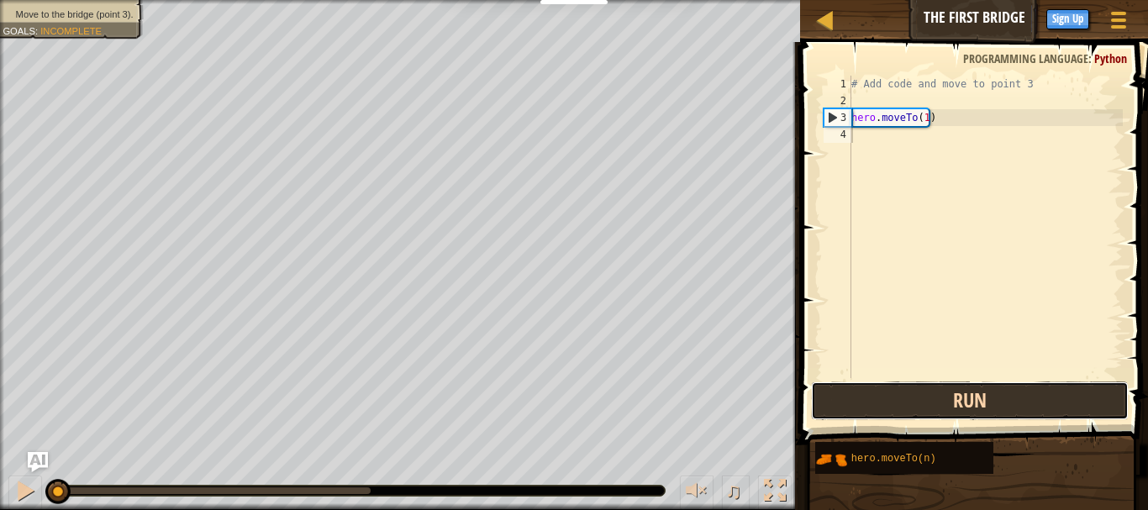
click at [972, 407] on button "Run" at bounding box center [970, 401] width 318 height 39
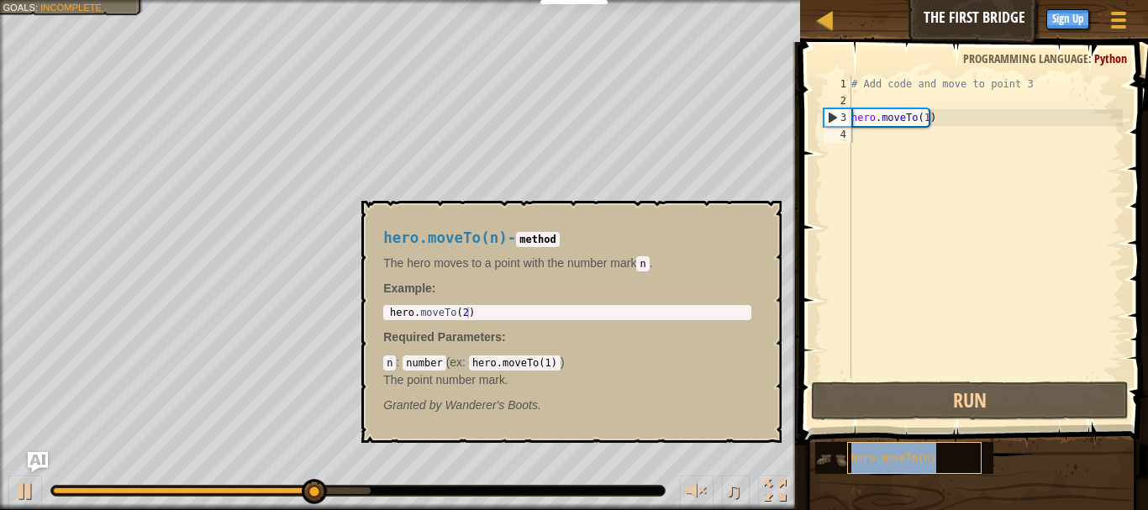
click at [919, 463] on span "hero.moveTo(n)" at bounding box center [893, 459] width 85 height 12
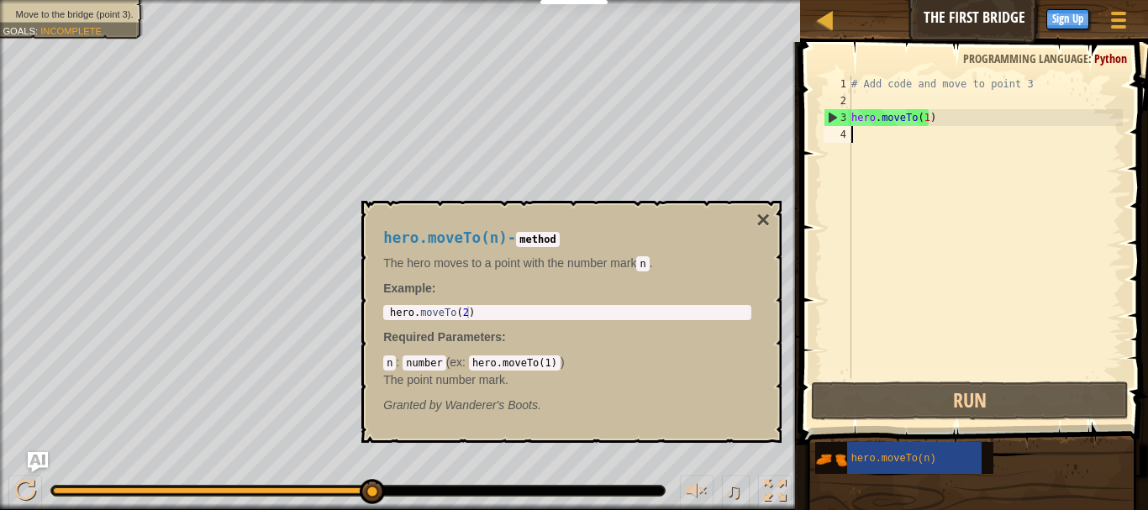
click at [877, 137] on div "# Add code and move to point 3 hero . moveTo ( 1 )" at bounding box center [985, 244] width 275 height 336
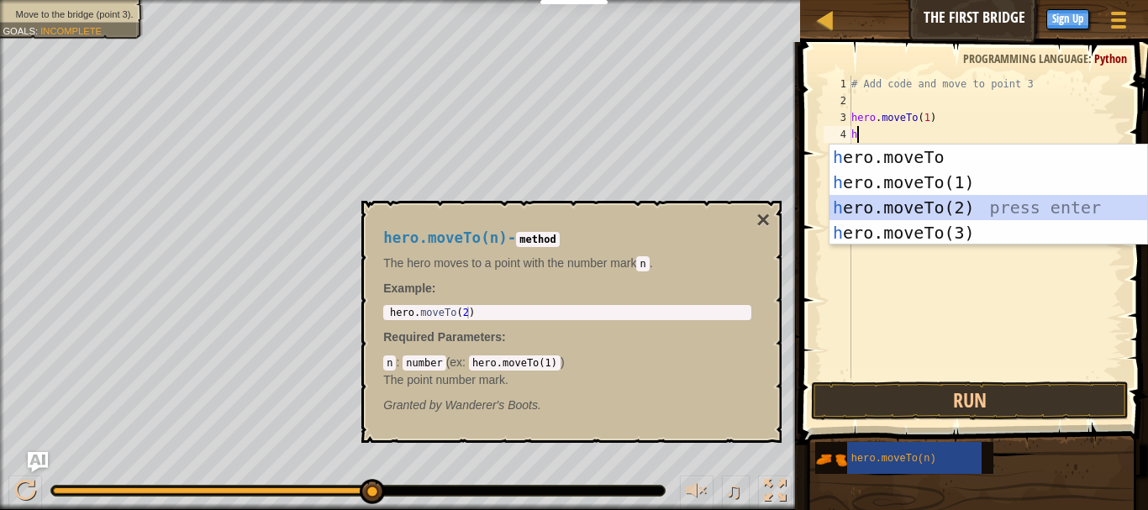
click at [888, 201] on div "h ero.moveTo press enter h ero.moveTo(1) press enter h ero.moveTo(2) press ente…" at bounding box center [989, 220] width 318 height 151
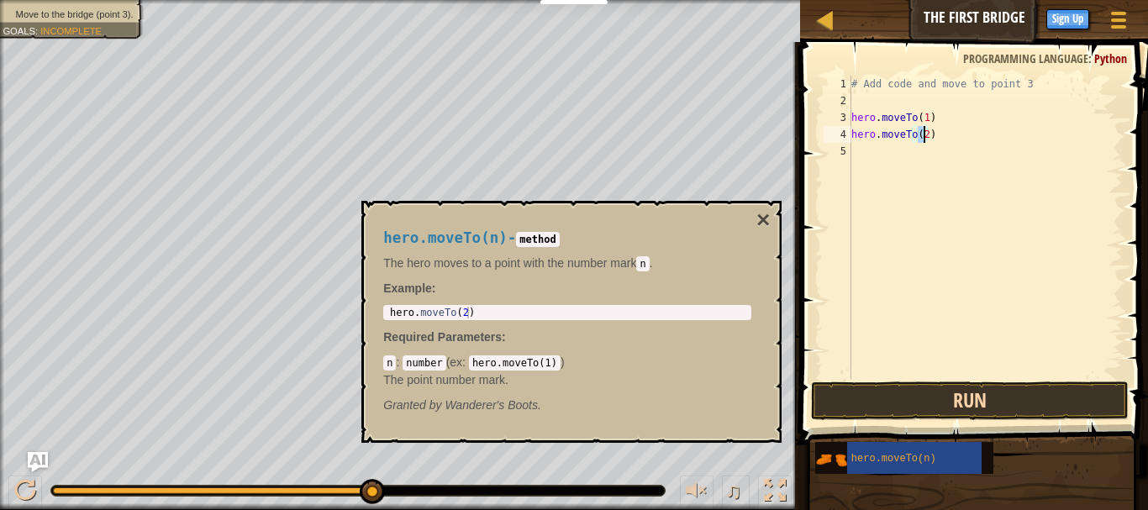
type textarea "hero.moveTo(2)"
click at [952, 394] on button "Run" at bounding box center [970, 401] width 318 height 39
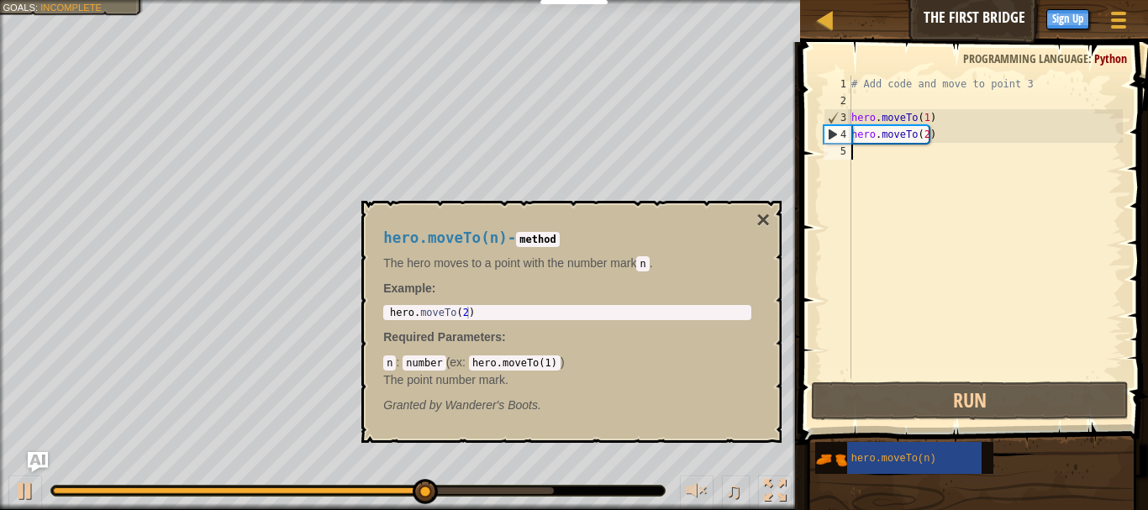
click at [878, 161] on div "# Add code and move to point 3 hero . moveTo ( 1 ) hero . moveTo ( 2 )" at bounding box center [985, 244] width 275 height 336
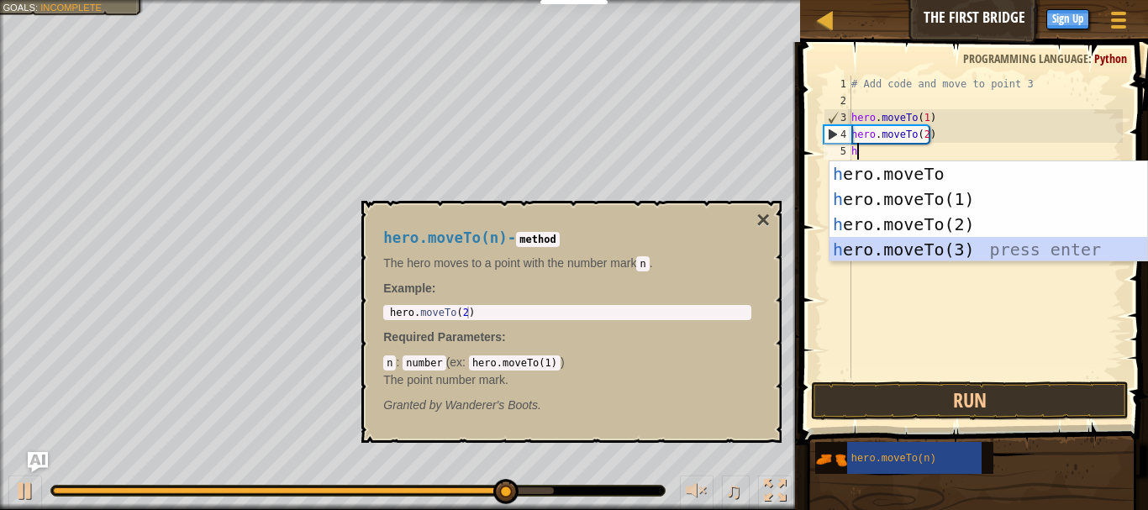
click at [902, 250] on div "h ero.moveTo press enter h ero.moveTo(1) press enter h ero.moveTo(2) press ente…" at bounding box center [989, 236] width 318 height 151
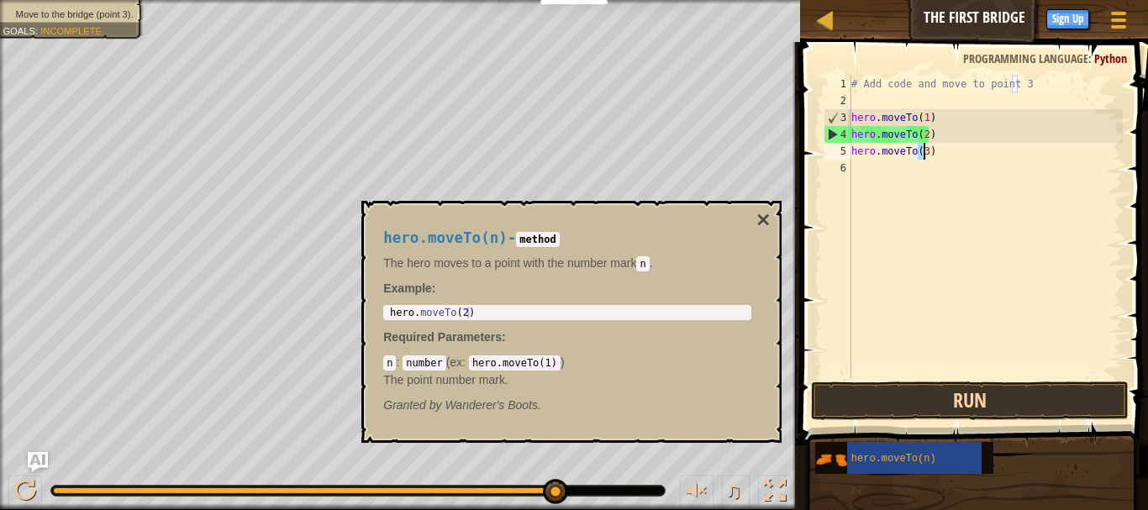
type textarea "hero.moveTo(3)"
click at [919, 393] on button "Run" at bounding box center [970, 401] width 318 height 39
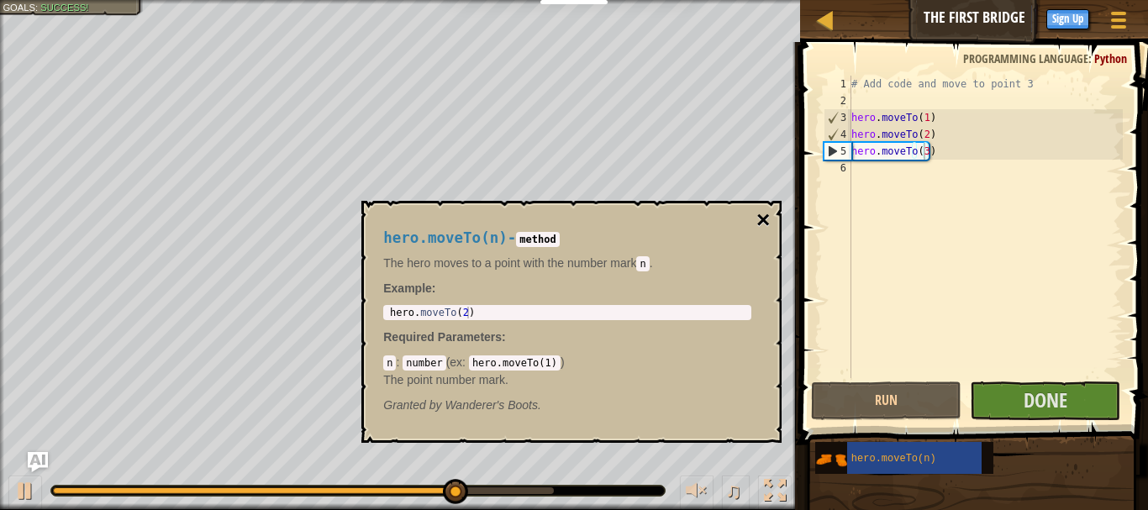
click at [764, 219] on button "×" at bounding box center [762, 220] width 13 height 24
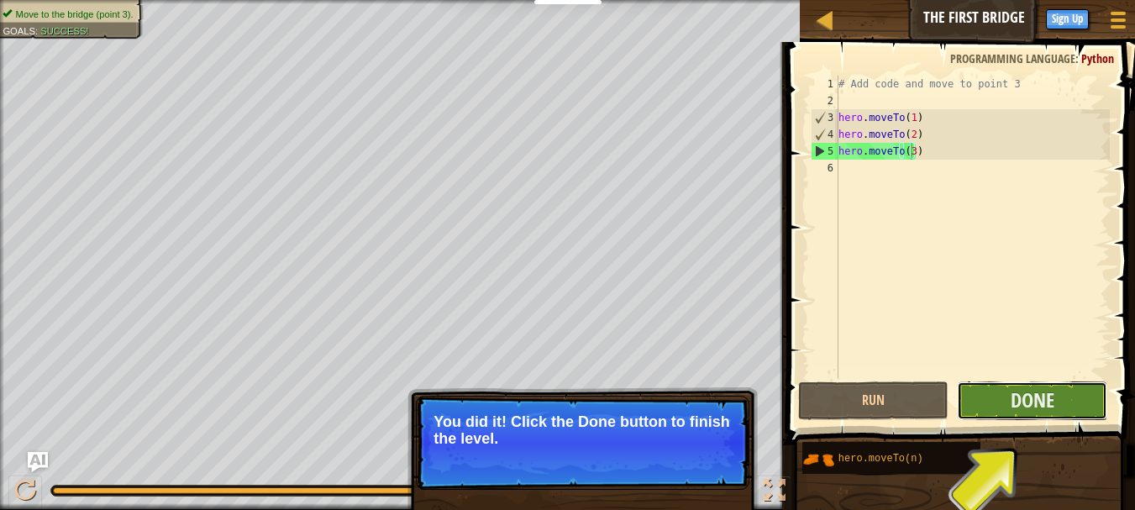
click at [1067, 395] on button "Done" at bounding box center [1032, 401] width 150 height 39
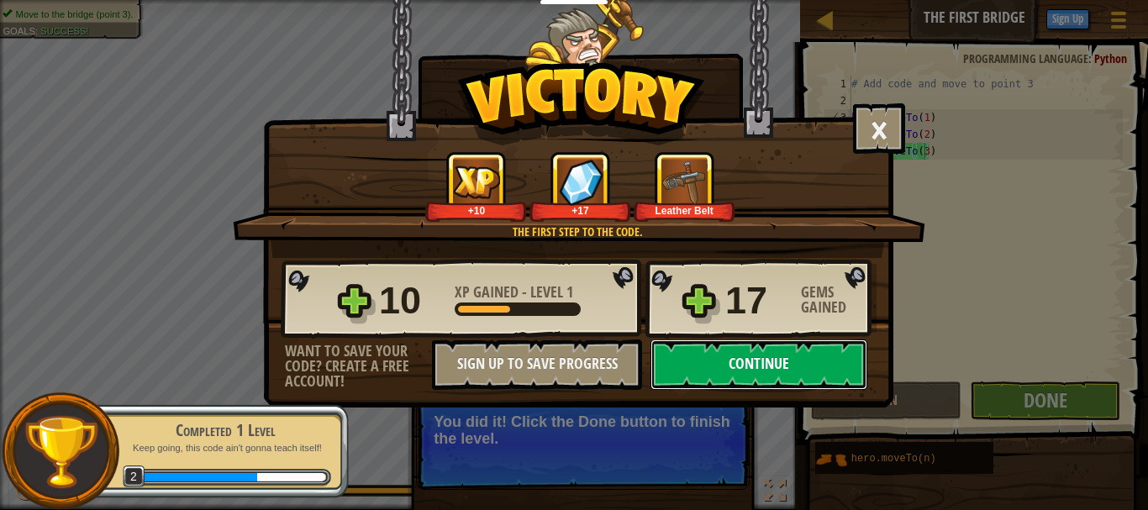
click at [789, 377] on button "Continue" at bounding box center [759, 365] width 217 height 50
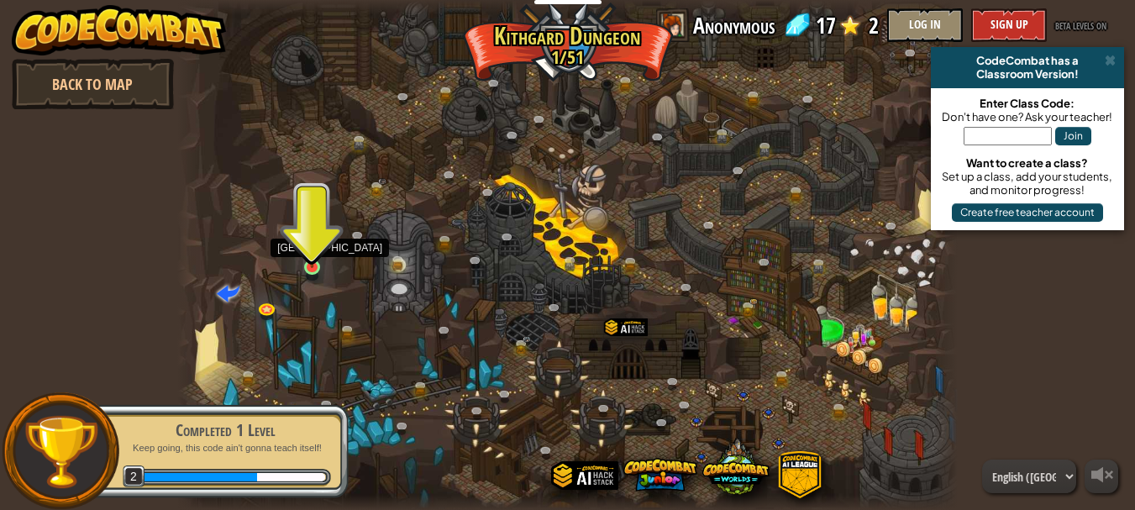
click at [317, 267] on img at bounding box center [312, 247] width 18 height 41
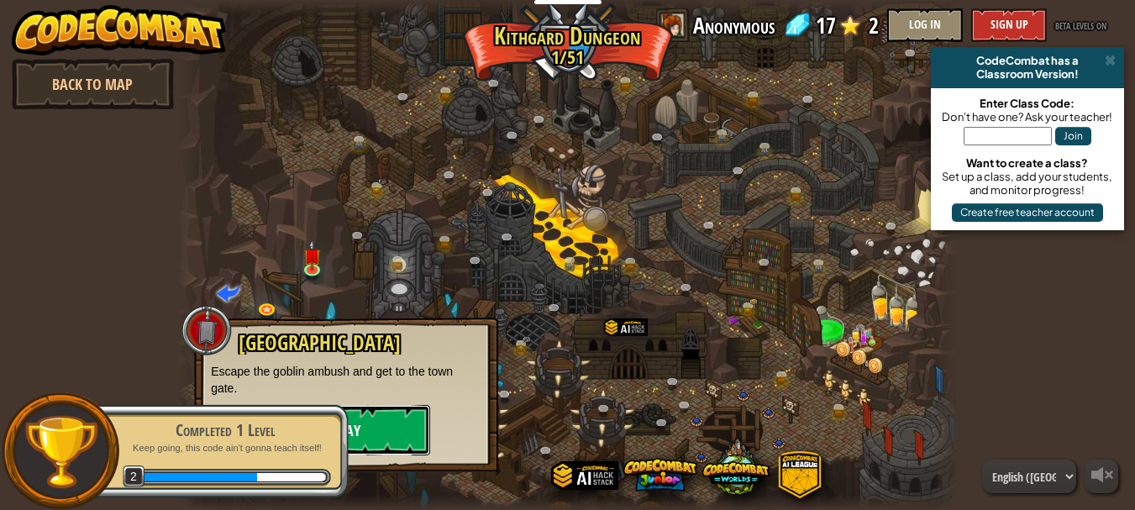
click at [374, 420] on button "Play" at bounding box center [346, 430] width 168 height 50
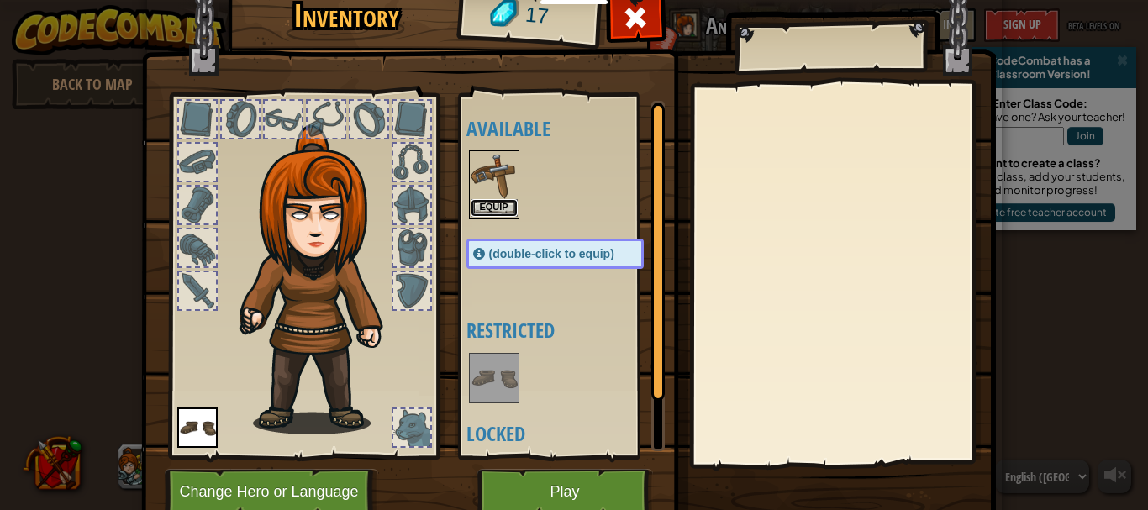
click at [499, 209] on button "Equip" at bounding box center [494, 208] width 47 height 18
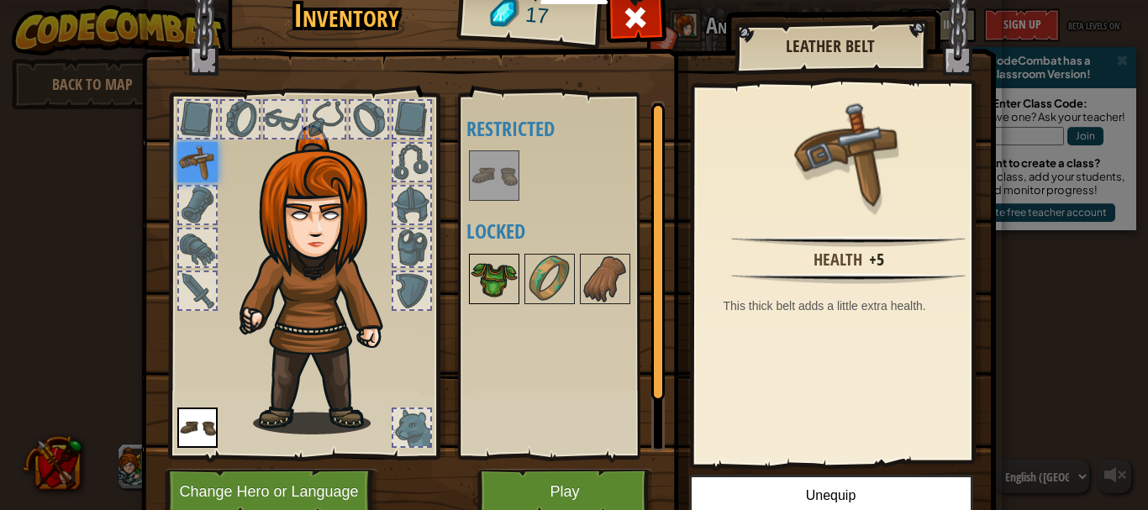
click at [503, 290] on img at bounding box center [494, 279] width 47 height 47
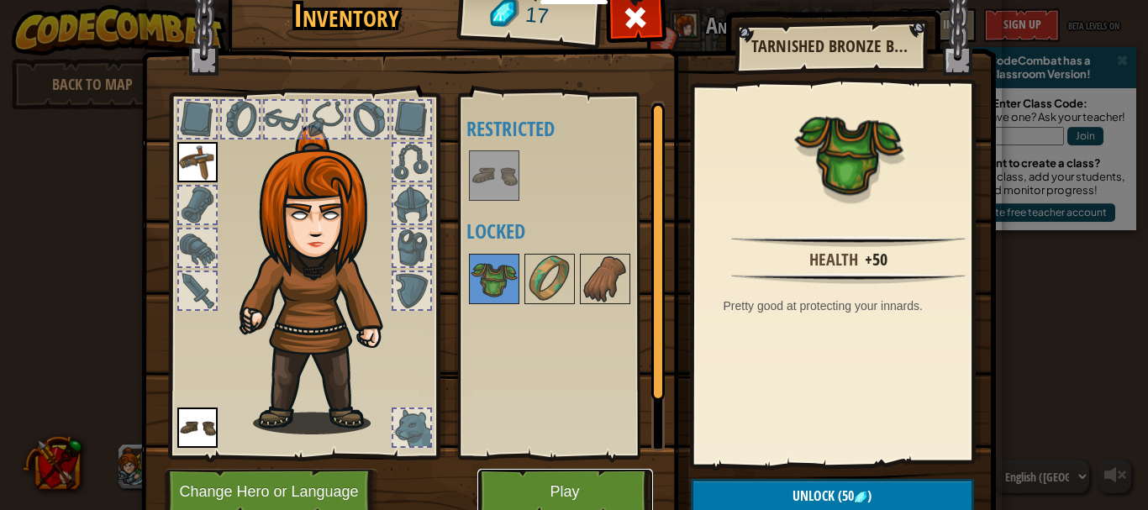
click at [561, 498] on button "Play" at bounding box center [565, 492] width 176 height 46
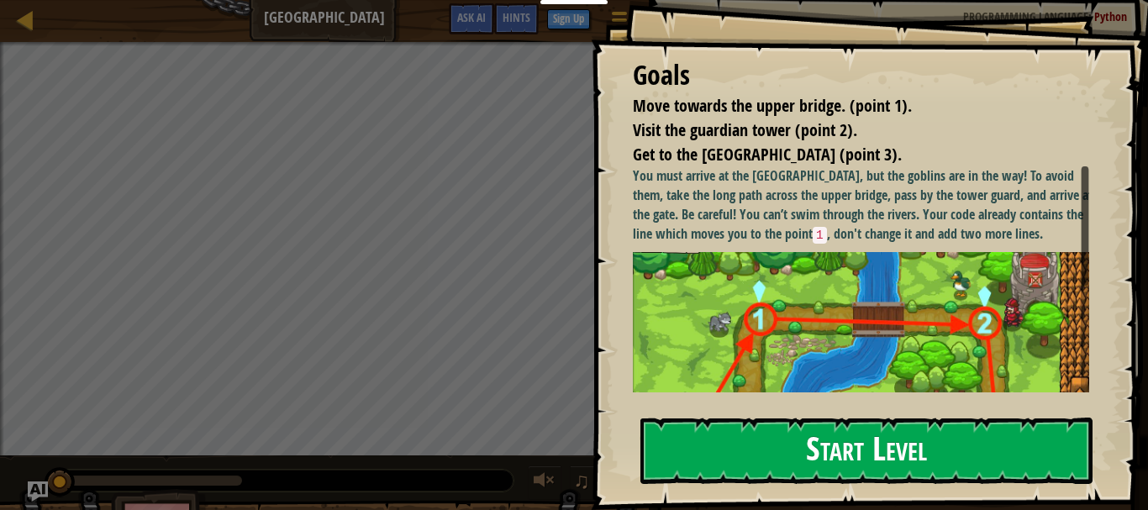
click at [787, 442] on button "Start Level" at bounding box center [866, 451] width 452 height 66
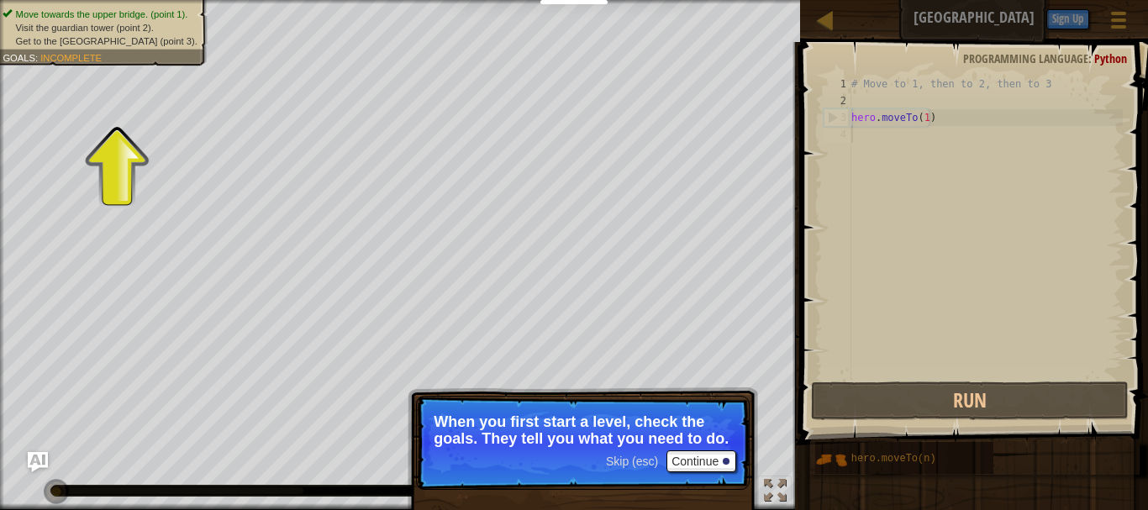
click at [894, 156] on div "# Move to 1, then to 2, then to 3 hero . moveTo ( 1 )" at bounding box center [985, 244] width 275 height 336
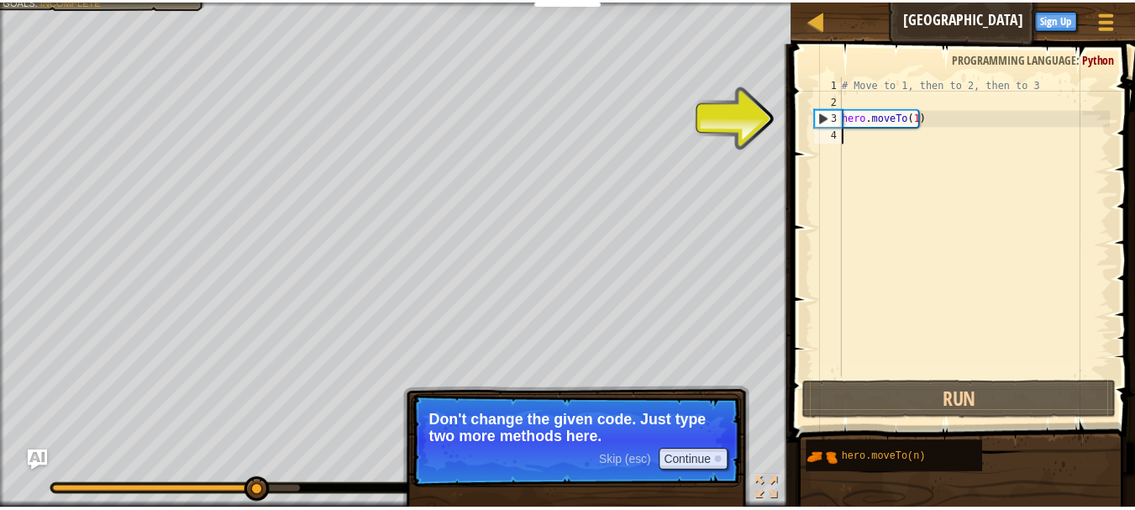
scroll to position [8, 0]
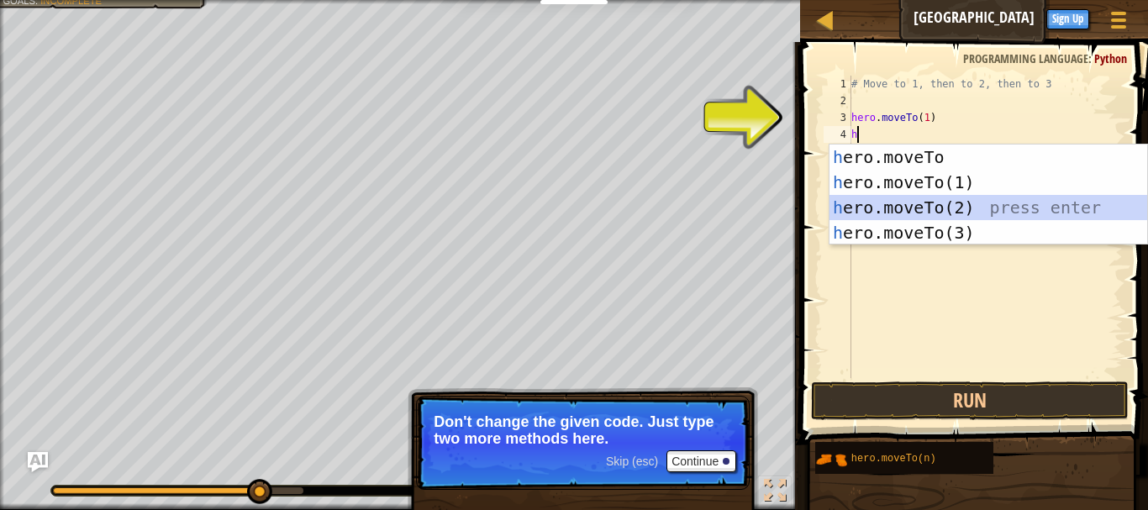
click at [910, 202] on div "h ero.moveTo press enter h ero.moveTo(1) press enter h ero.moveTo(2) press ente…" at bounding box center [989, 220] width 318 height 151
type textarea "hero.moveTo(2)"
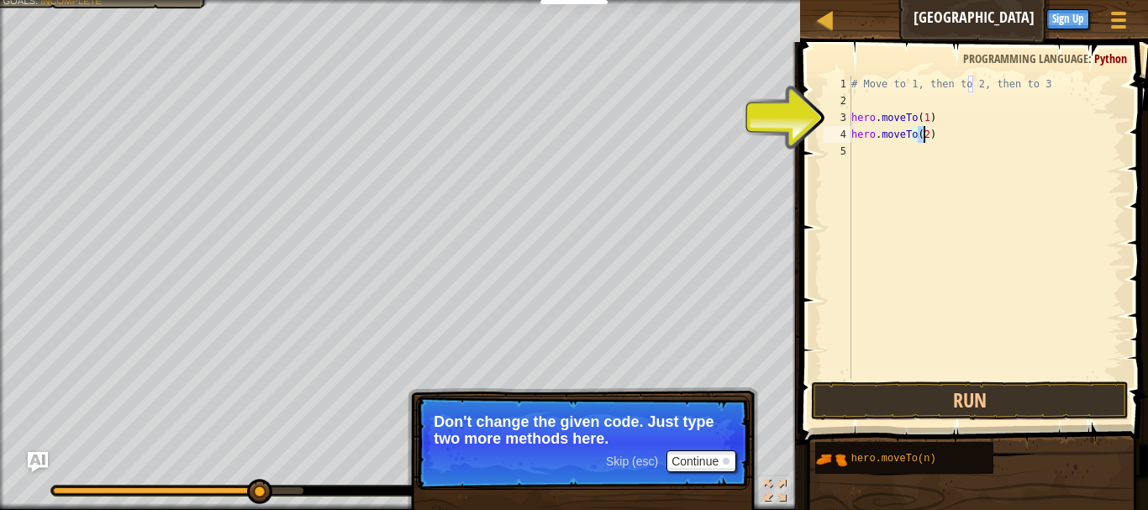
click at [890, 155] on div "# Move to 1, then to 2, then to 3 hero . moveTo ( 1 ) hero . moveTo ( 2 )" at bounding box center [985, 244] width 275 height 336
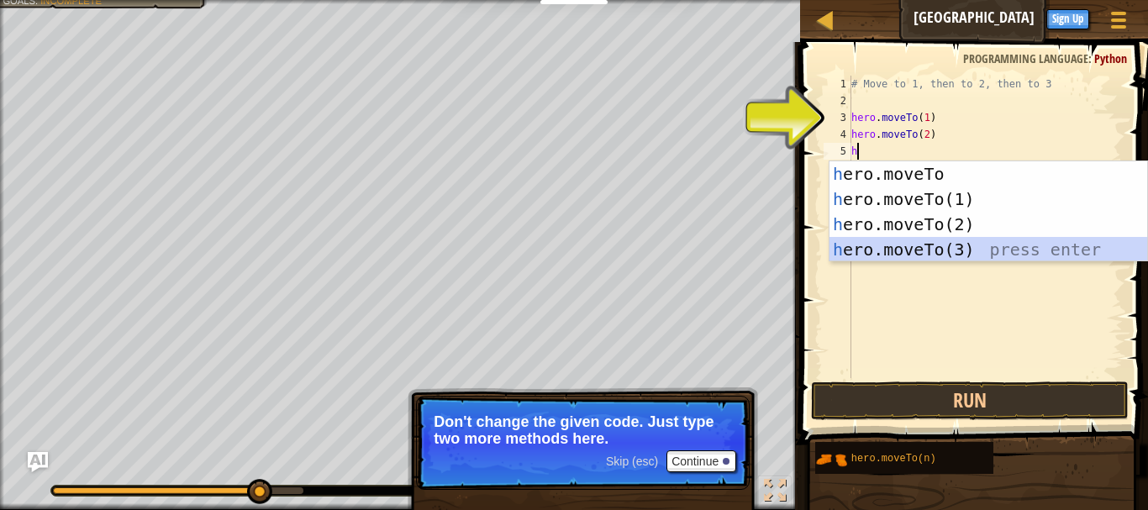
click at [904, 246] on div "h ero.moveTo press enter h ero.moveTo(1) press enter h ero.moveTo(2) press ente…" at bounding box center [989, 236] width 318 height 151
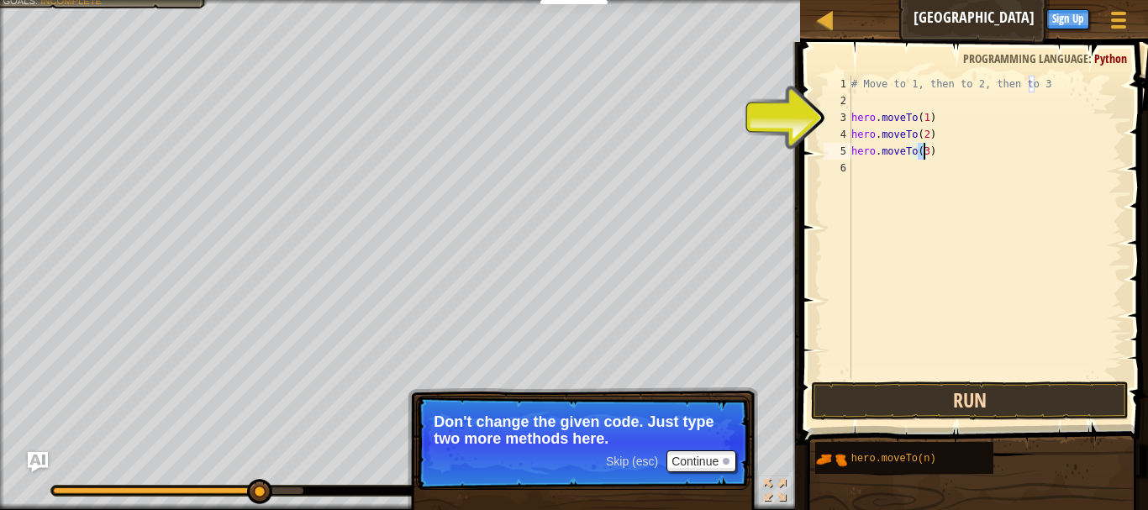
type textarea "hero.moveTo(3)"
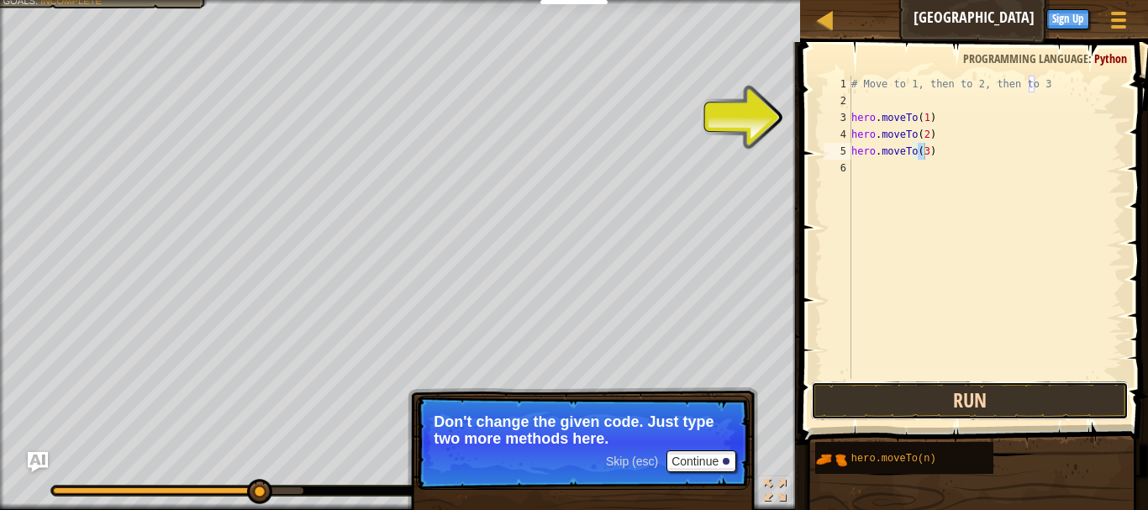
click at [938, 396] on button "Run" at bounding box center [970, 401] width 318 height 39
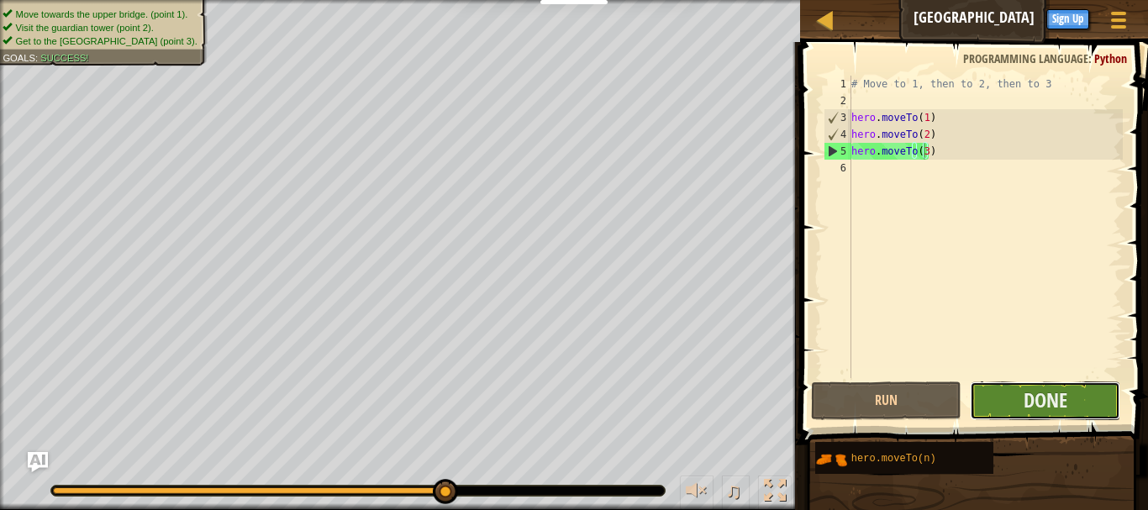
click at [1009, 393] on button "Done" at bounding box center [1045, 401] width 150 height 39
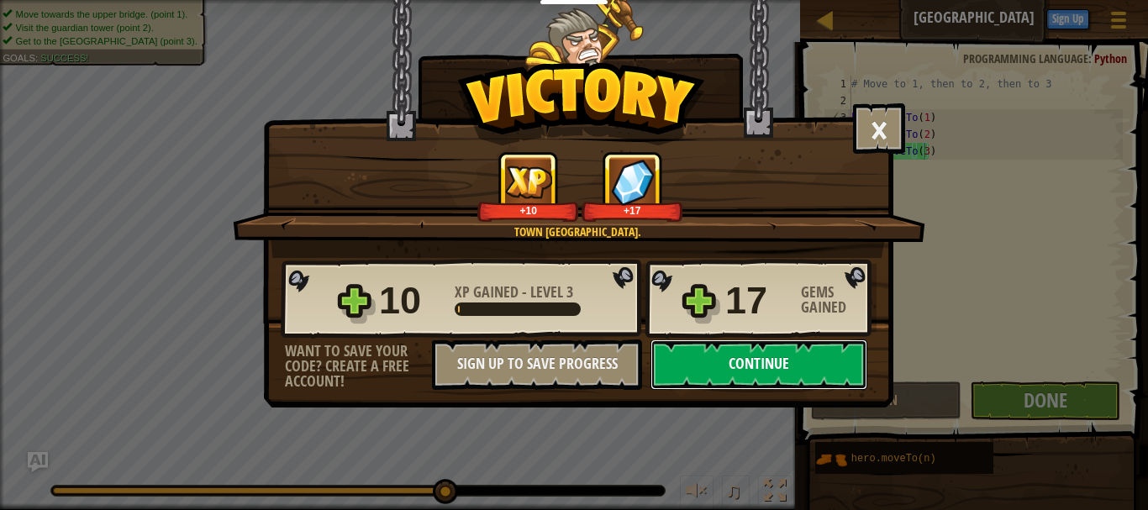
click at [762, 363] on button "Continue" at bounding box center [759, 365] width 217 height 50
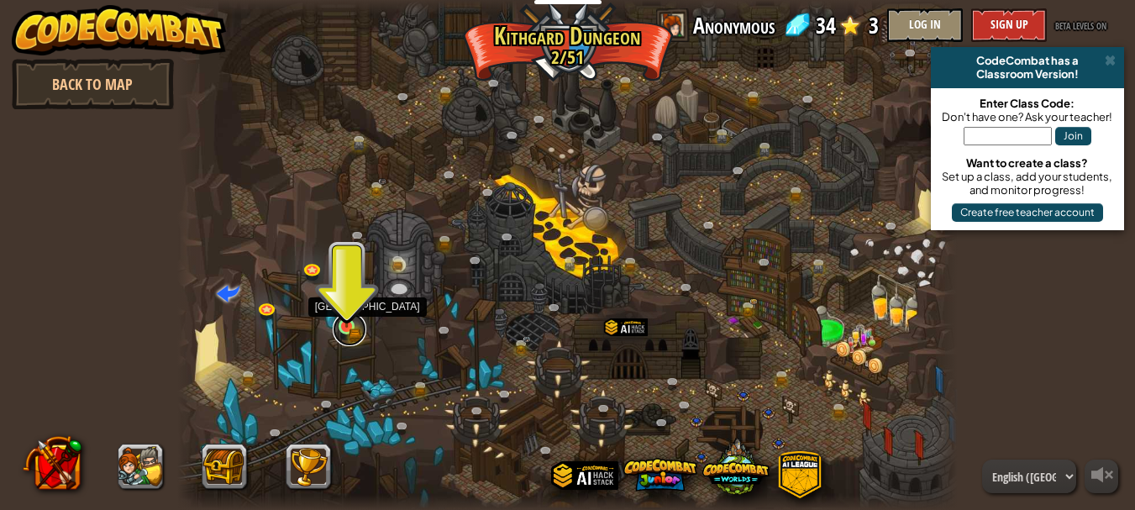
click at [349, 328] on link at bounding box center [350, 330] width 34 height 34
